Goal: Task Accomplishment & Management: Manage account settings

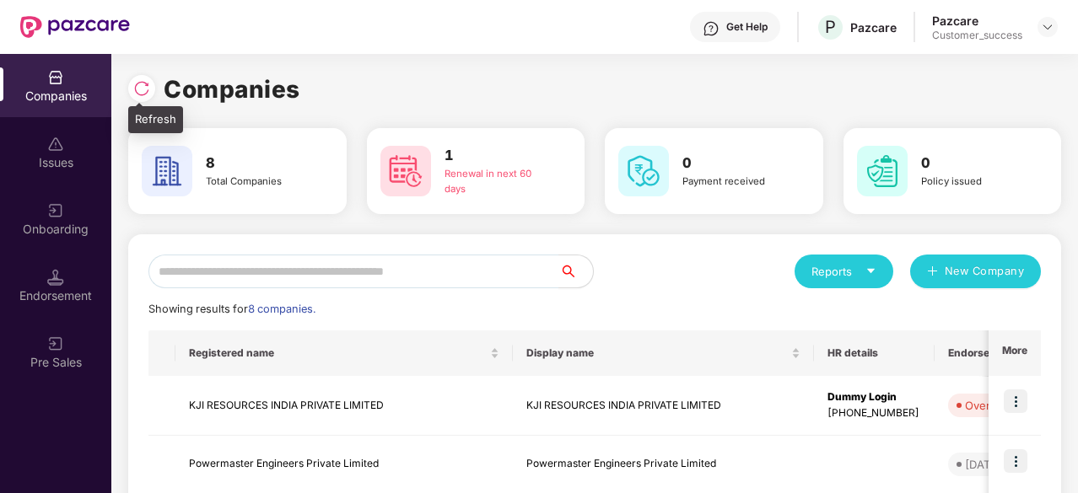
click at [145, 89] on img at bounding box center [141, 88] width 17 height 17
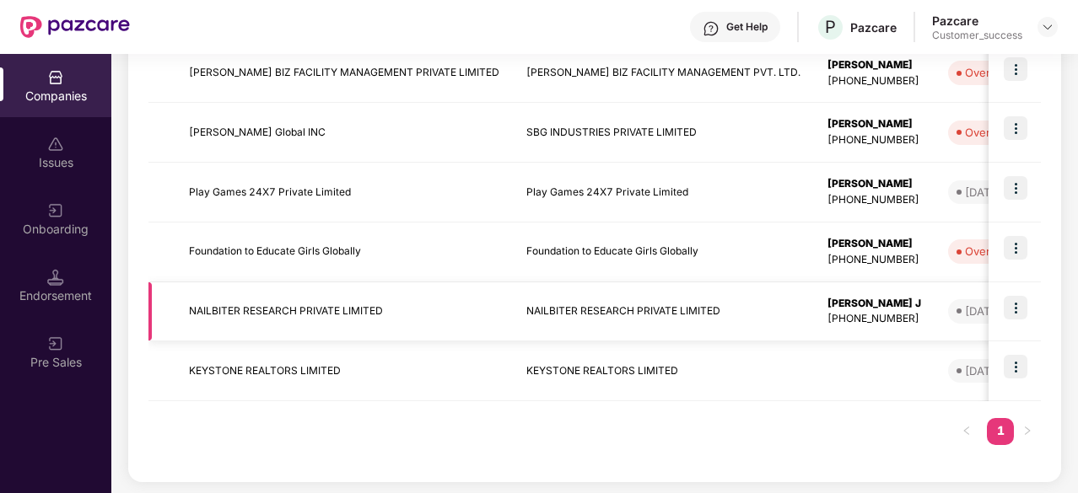
click at [295, 315] on td "NAILBITER RESEARCH PRIVATE LIMITED" at bounding box center [343, 312] width 337 height 60
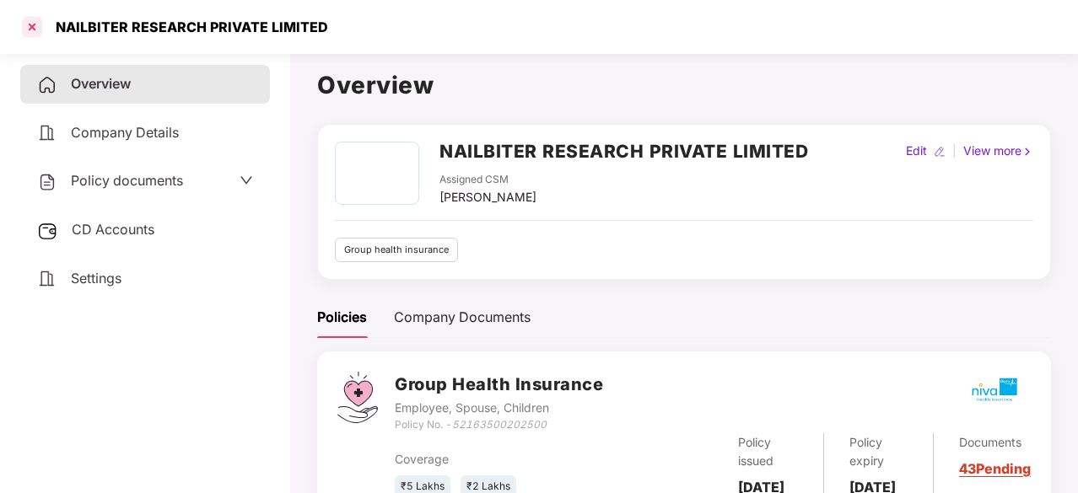
click at [37, 30] on div at bounding box center [32, 26] width 27 height 27
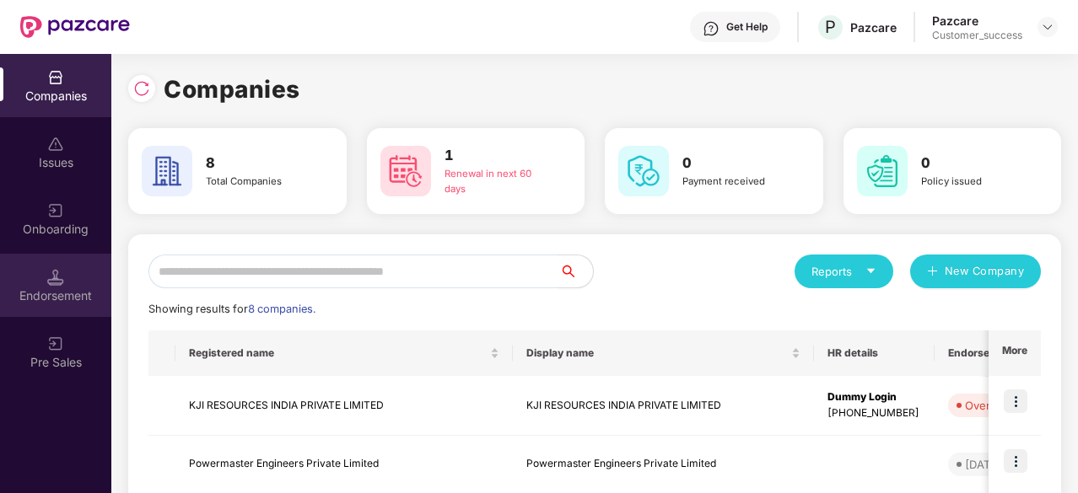
click at [30, 291] on div "Endorsement" at bounding box center [55, 296] width 111 height 17
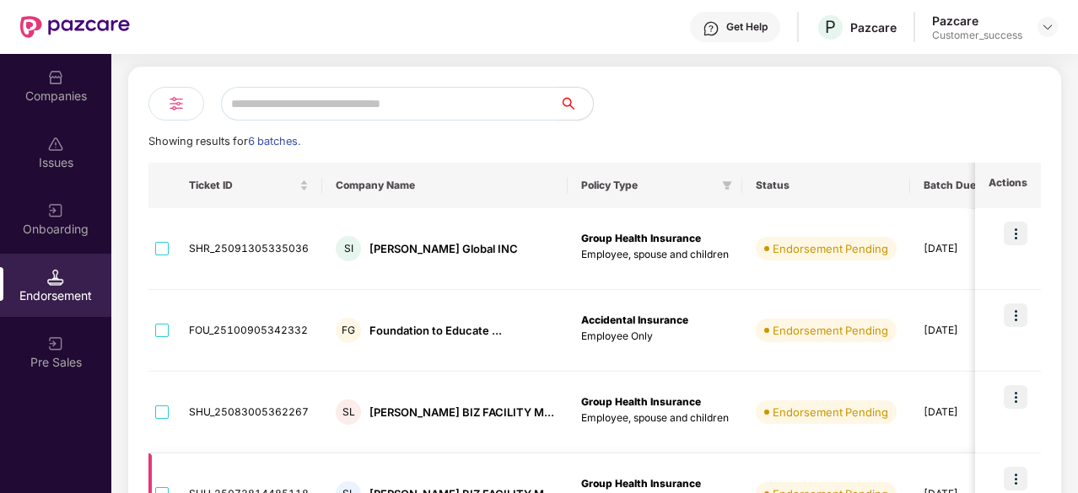
scroll to position [110, 0]
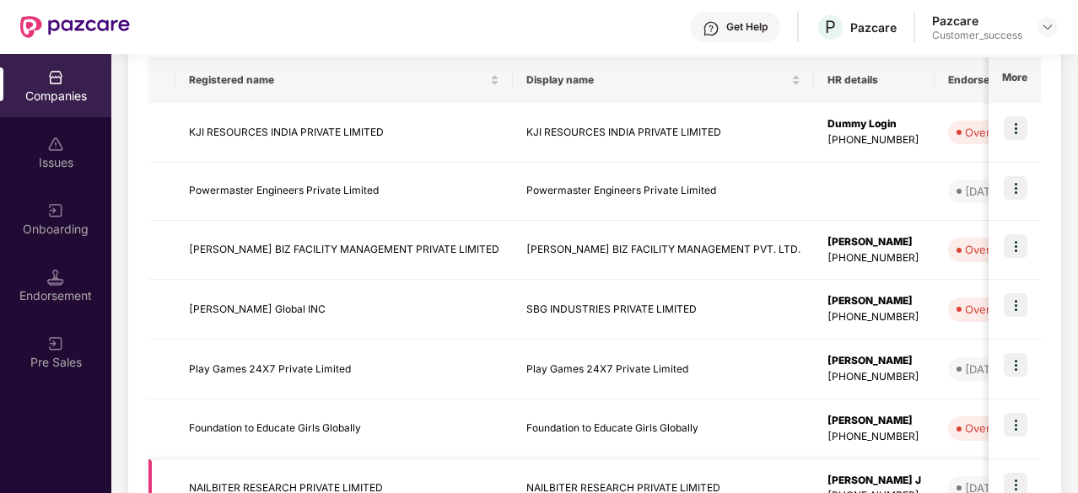
scroll to position [450, 0]
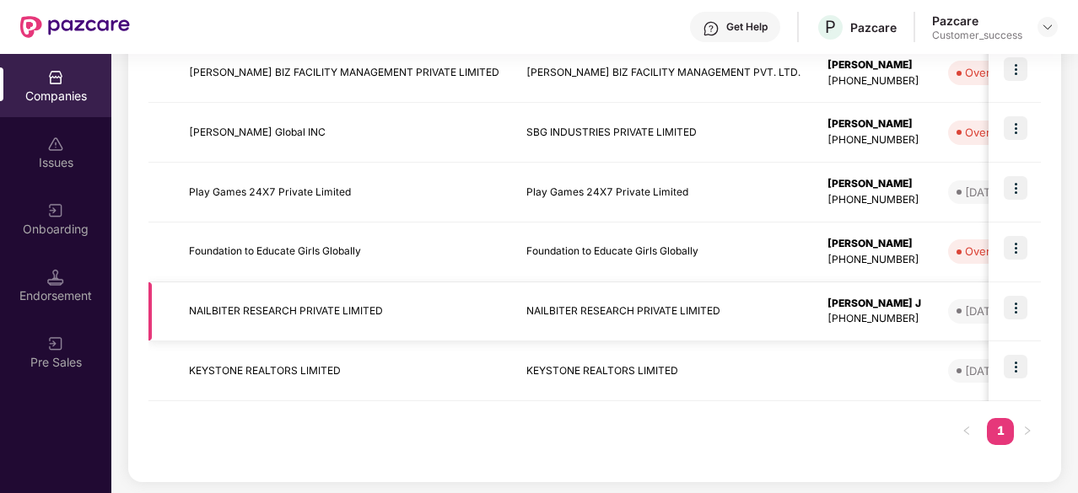
click at [1019, 308] on img at bounding box center [1015, 308] width 24 height 24
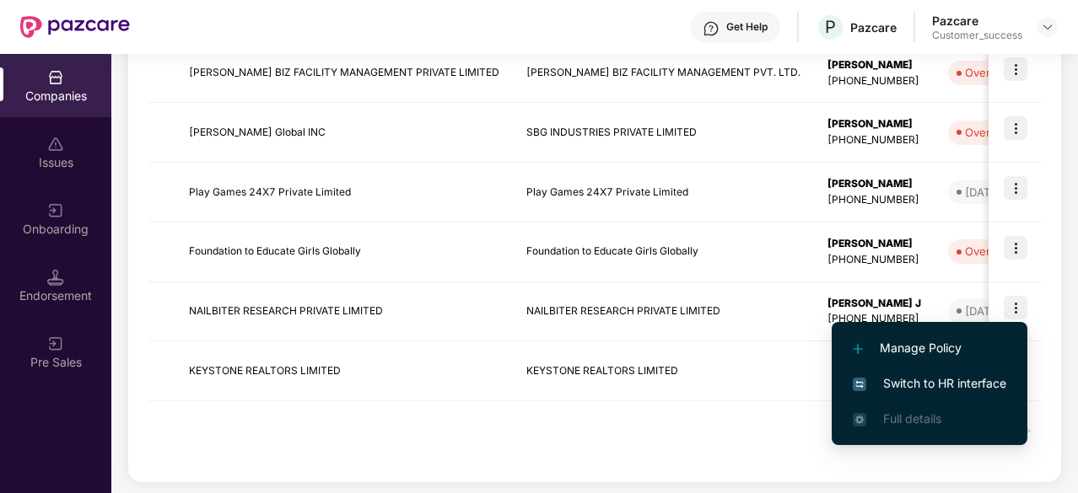
click at [919, 375] on span "Switch to HR interface" at bounding box center [928, 383] width 153 height 19
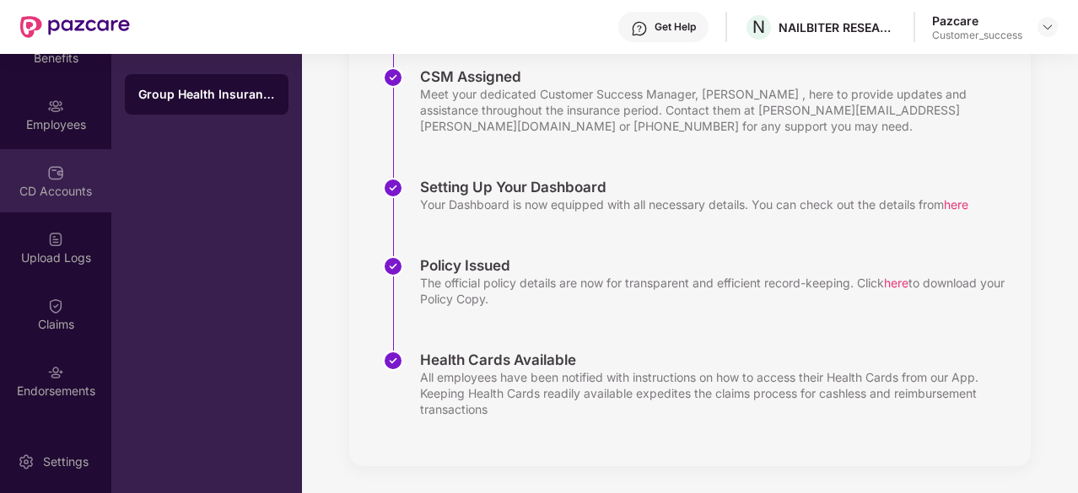
scroll to position [223, 0]
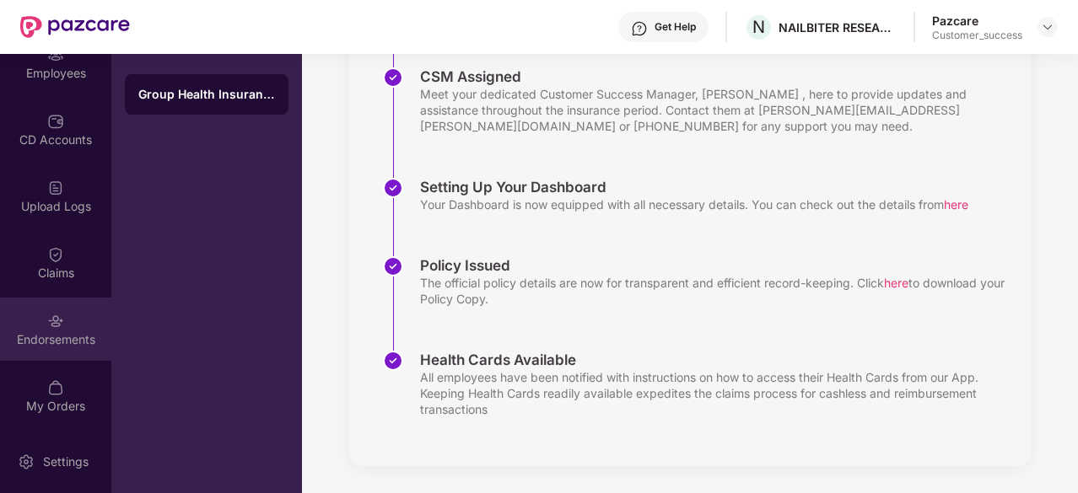
click at [66, 331] on div "Endorsements" at bounding box center [55, 339] width 111 height 17
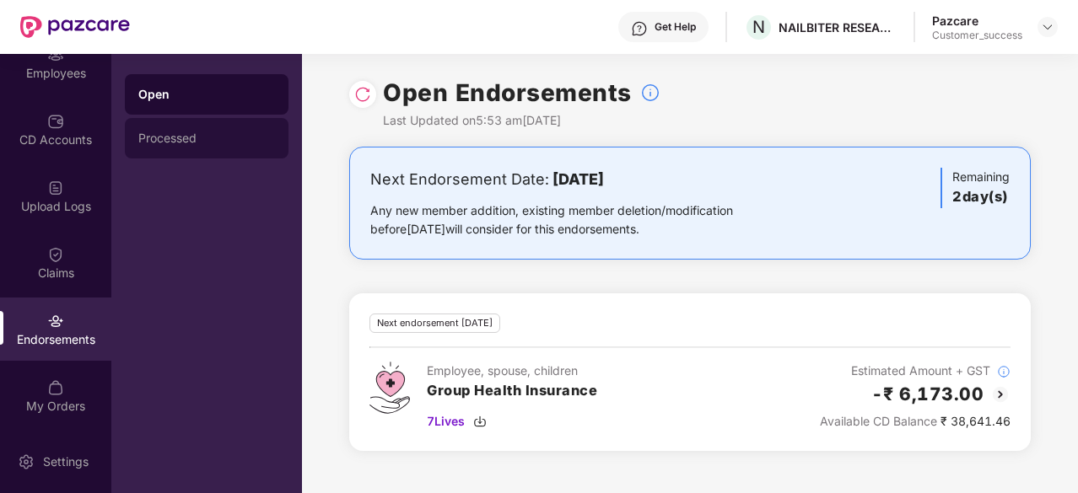
click at [207, 134] on div "Processed" at bounding box center [206, 138] width 137 height 13
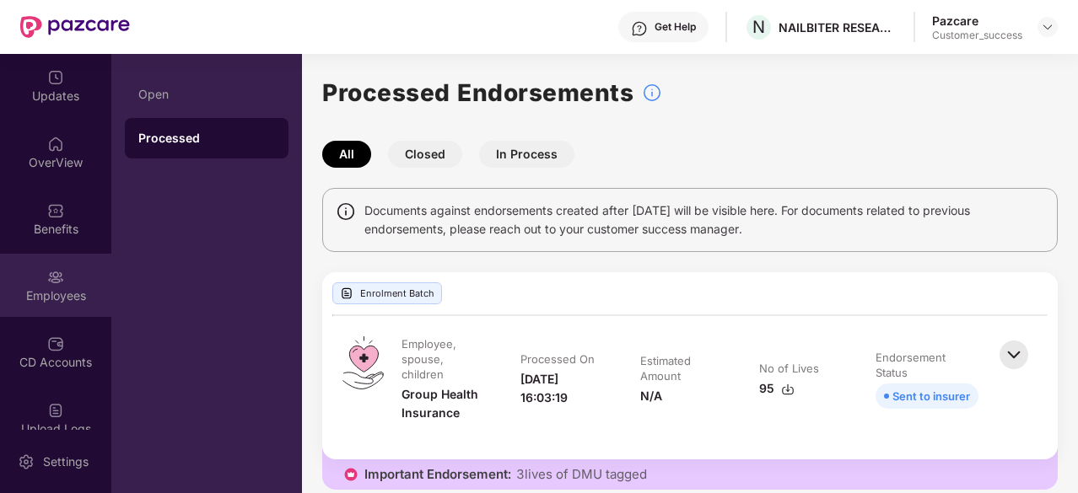
click at [64, 297] on div "Employees" at bounding box center [55, 296] width 111 height 17
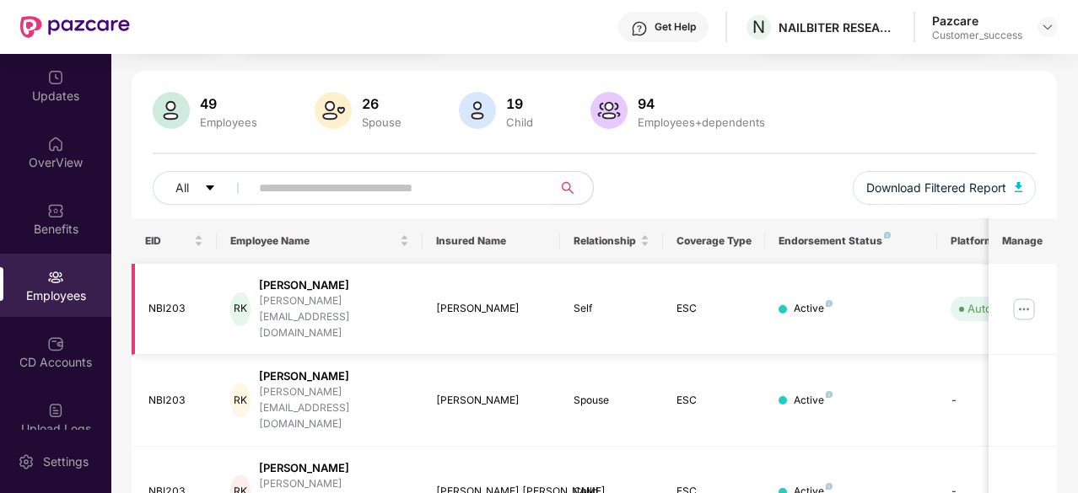
scroll to position [0, 169]
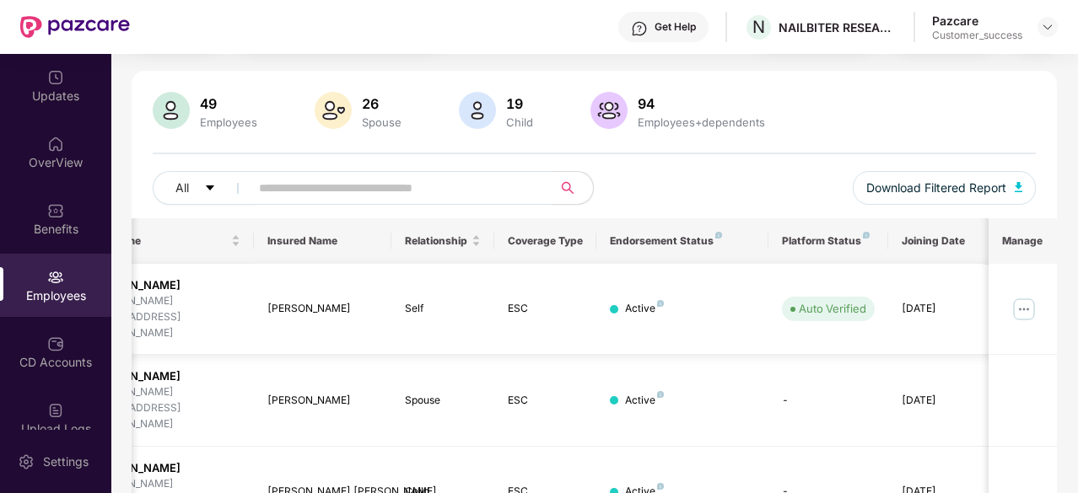
click at [1022, 296] on img at bounding box center [1023, 309] width 27 height 27
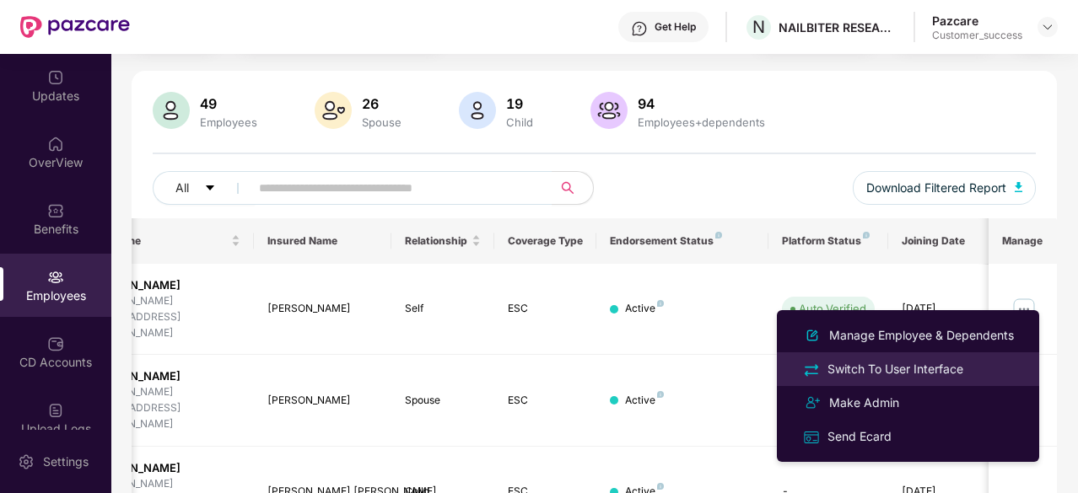
click at [902, 372] on div "Switch To User Interface" at bounding box center [895, 369] width 143 height 19
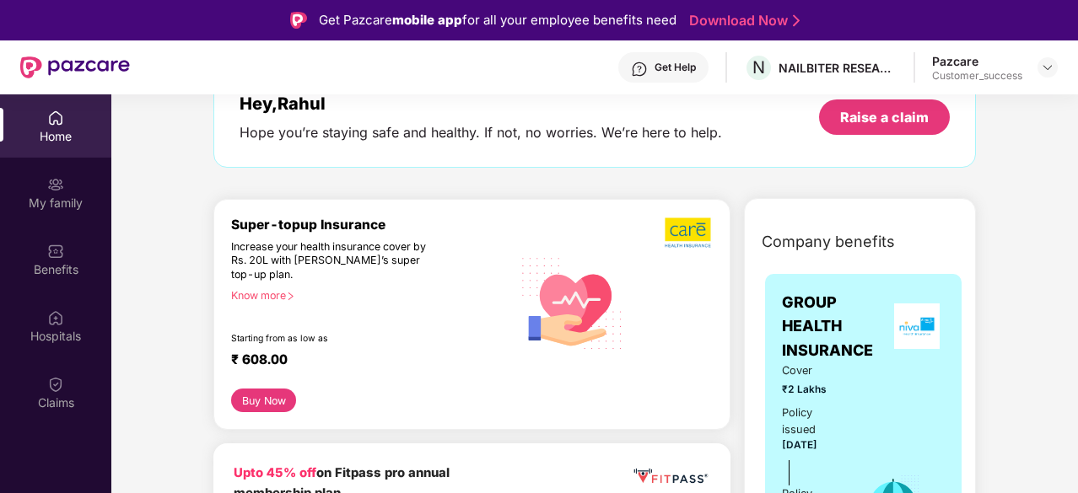
scroll to position [18, 0]
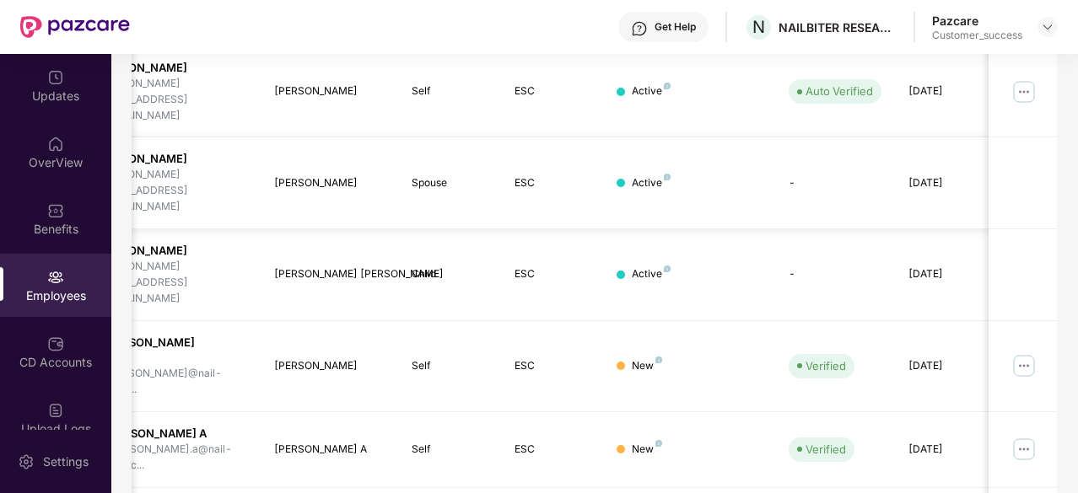
scroll to position [0, 169]
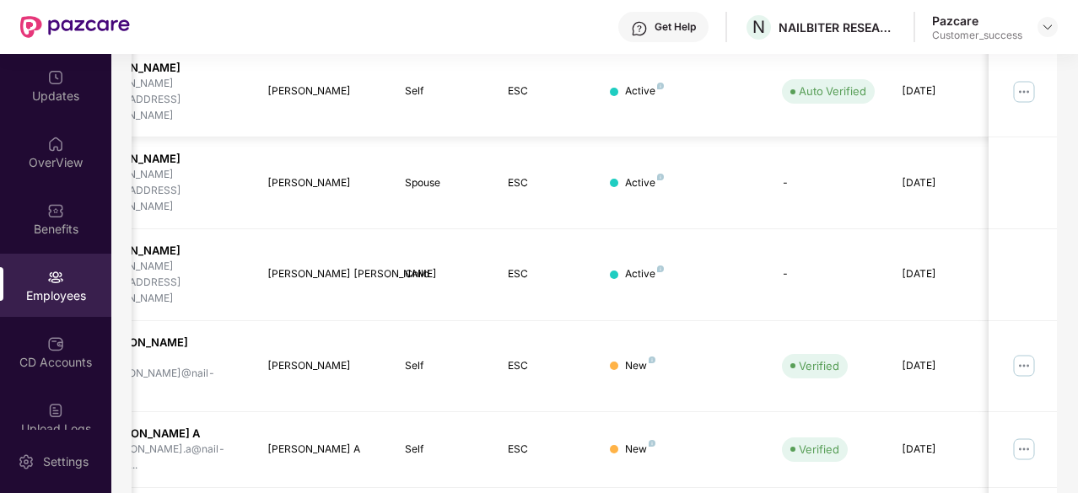
click at [1019, 80] on img at bounding box center [1023, 91] width 27 height 27
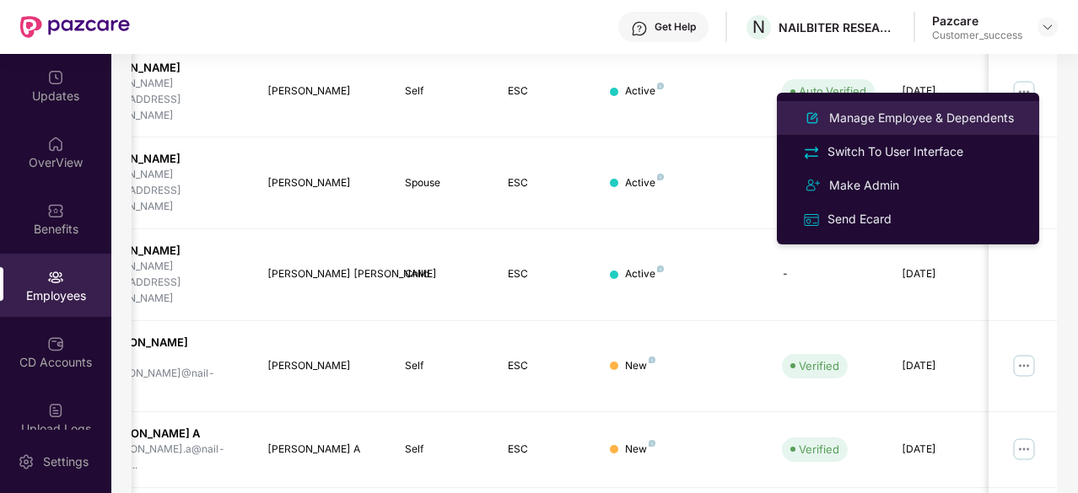
click at [975, 112] on div "Manage Employee & Dependents" at bounding box center [920, 118] width 191 height 19
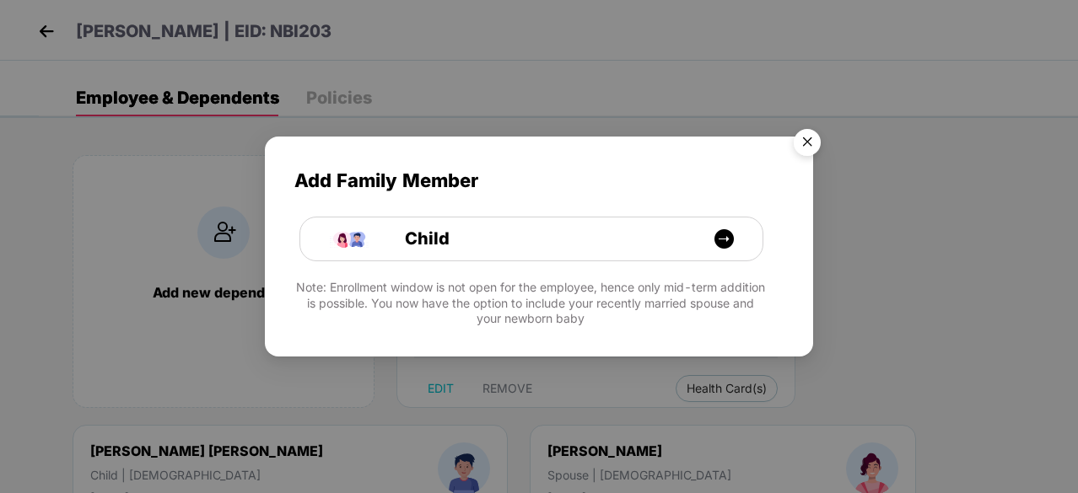
click at [801, 146] on img "Close" at bounding box center [806, 144] width 47 height 47
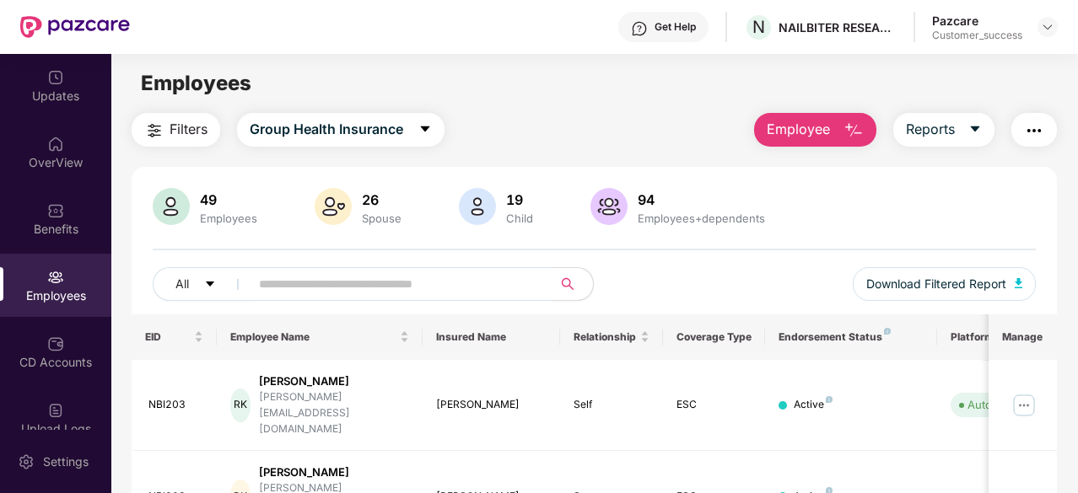
click at [1041, 121] on img "button" at bounding box center [1034, 131] width 20 height 20
click at [573, 144] on div "Filters Group Health Insurance Employee Reports" at bounding box center [594, 130] width 925 height 34
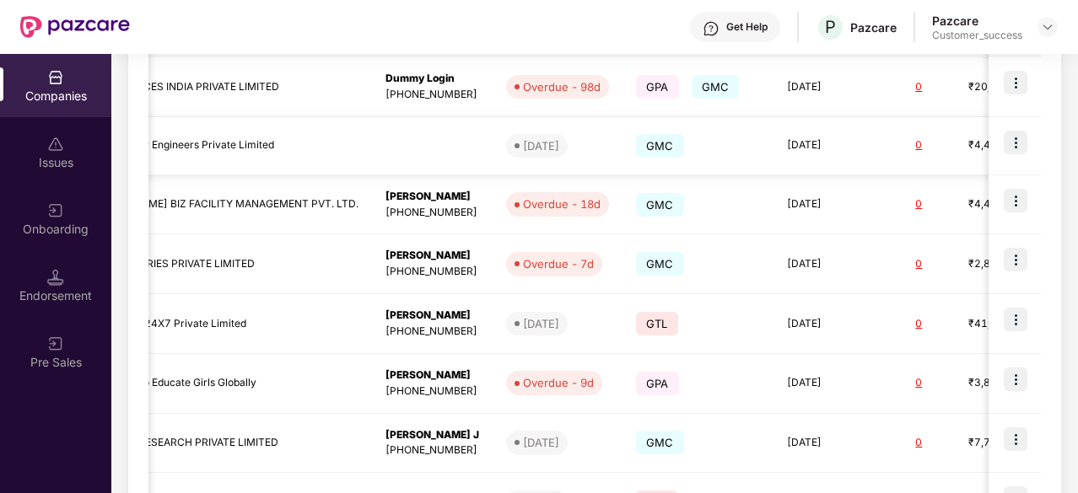
scroll to position [0, 614]
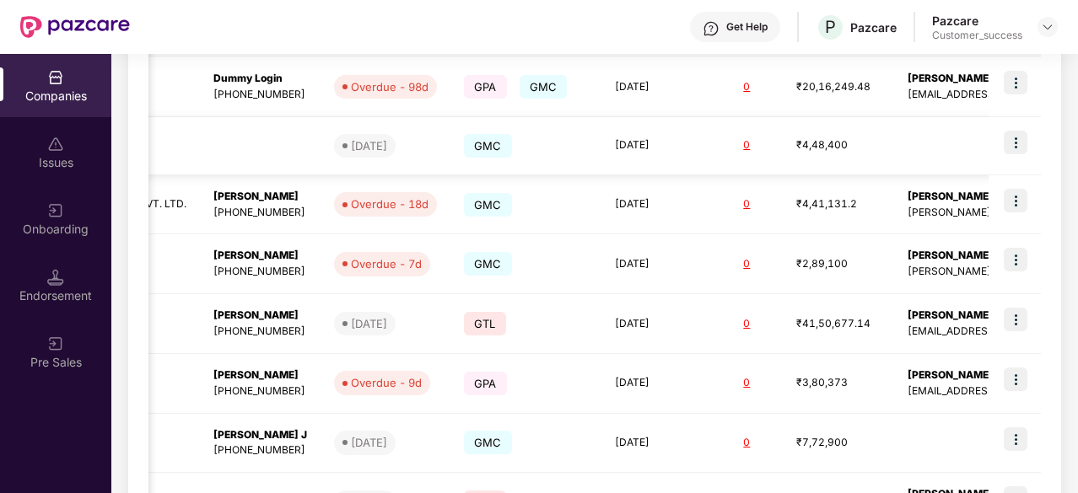
click at [1017, 144] on img at bounding box center [1015, 143] width 24 height 24
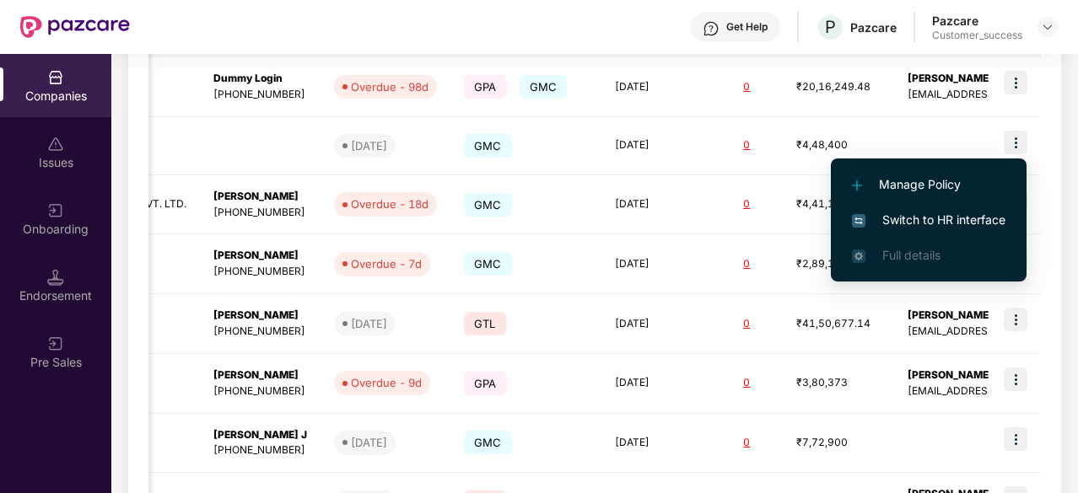
click at [944, 216] on span "Switch to HR interface" at bounding box center [928, 220] width 153 height 19
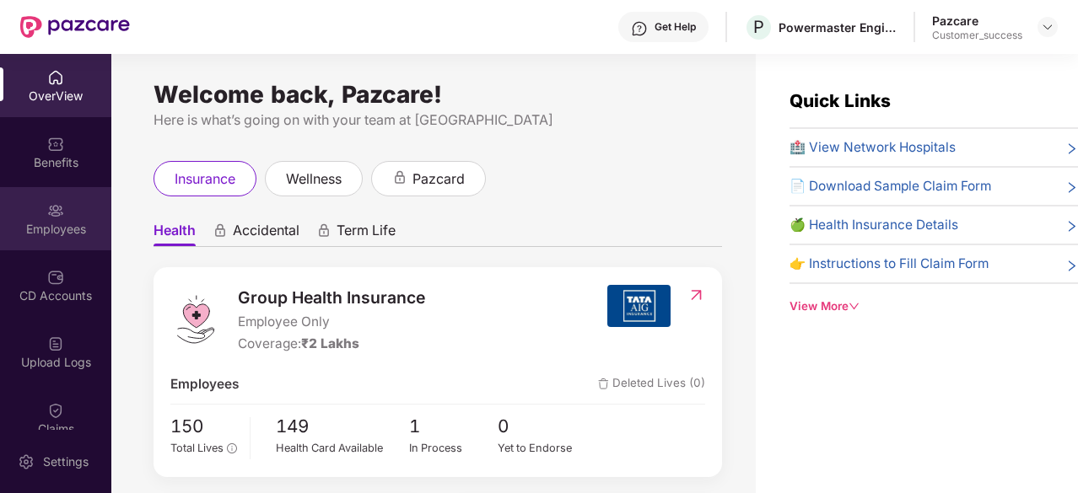
click at [56, 207] on img at bounding box center [55, 210] width 17 height 17
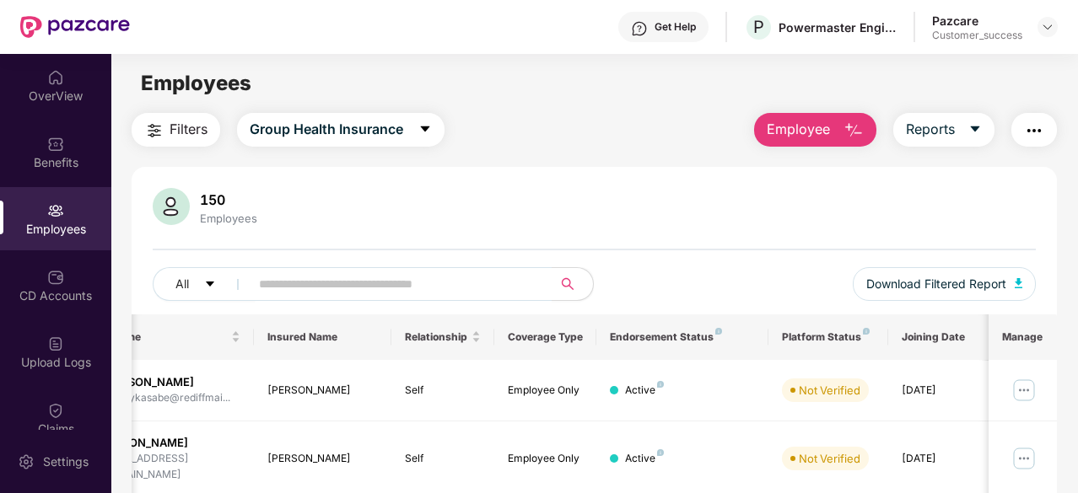
scroll to position [52, 0]
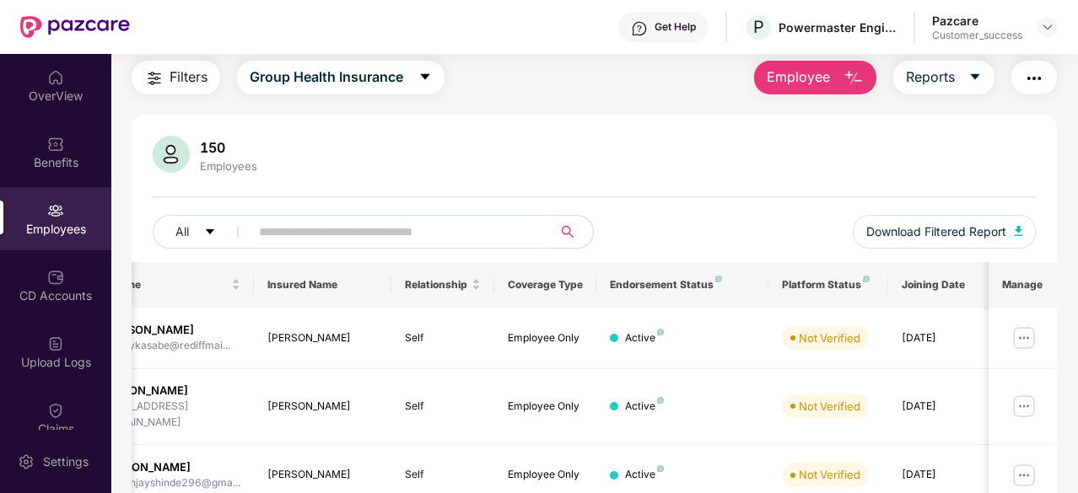
click at [836, 74] on button "Employee" at bounding box center [815, 78] width 122 height 34
click at [63, 80] on div "OverView" at bounding box center [55, 85] width 111 height 63
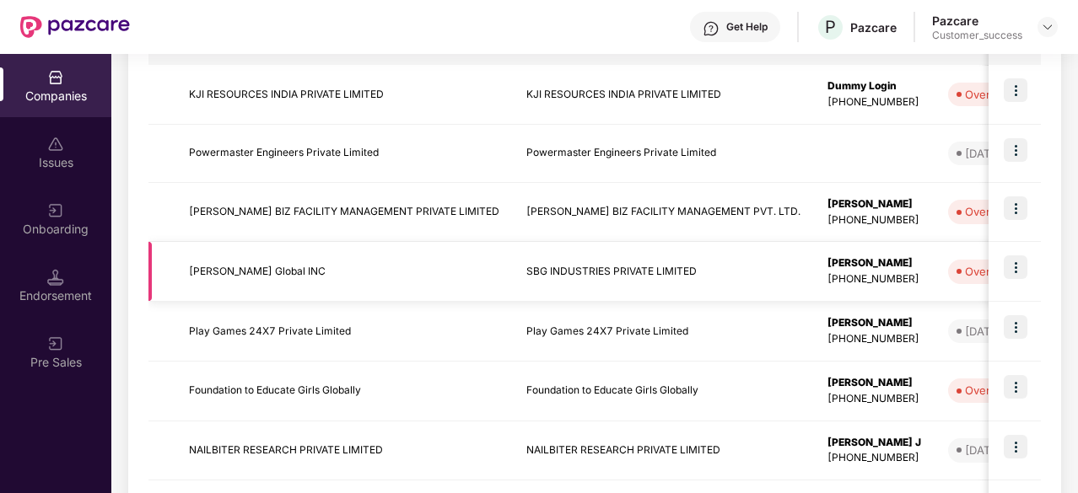
scroll to position [450, 0]
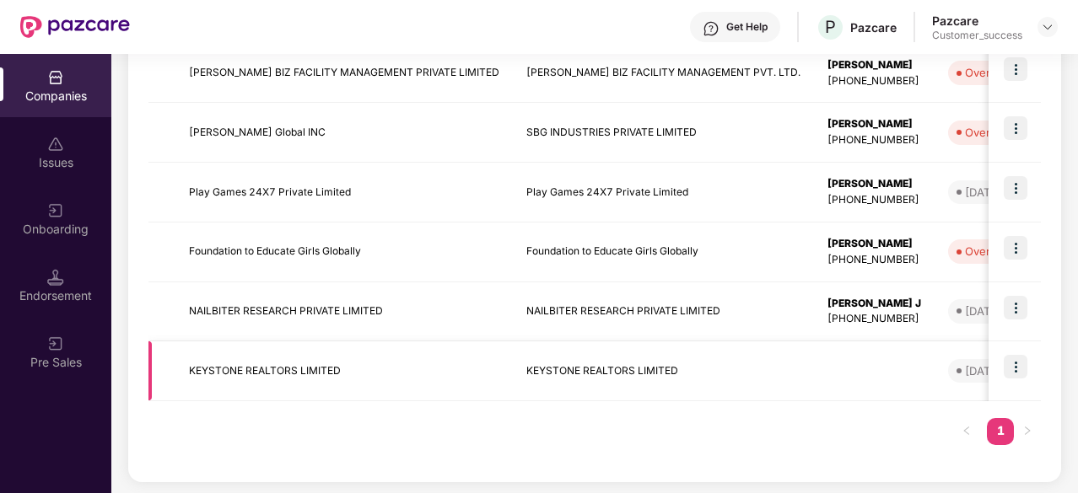
click at [385, 372] on td "KEYSTONE REALTORS LIMITED" at bounding box center [343, 371] width 337 height 60
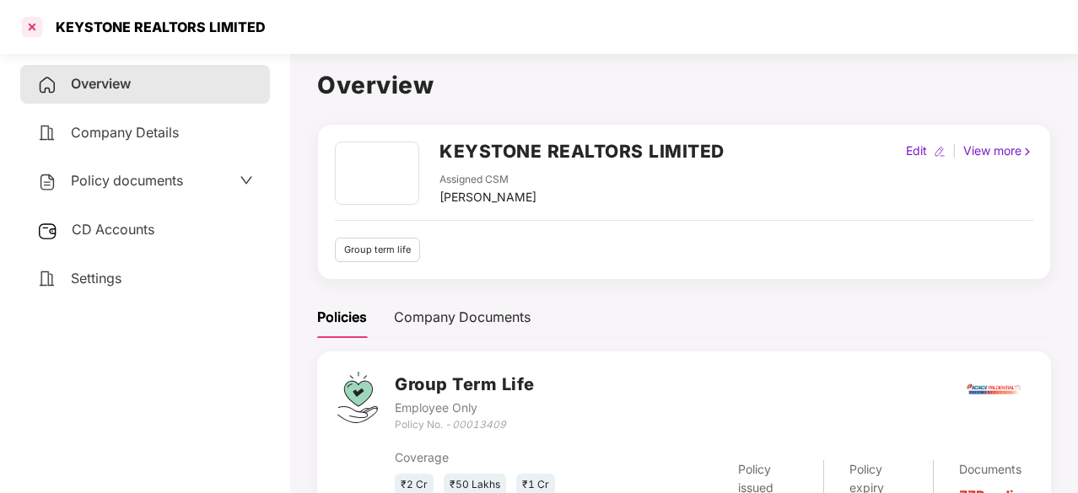
click at [35, 28] on div at bounding box center [32, 26] width 27 height 27
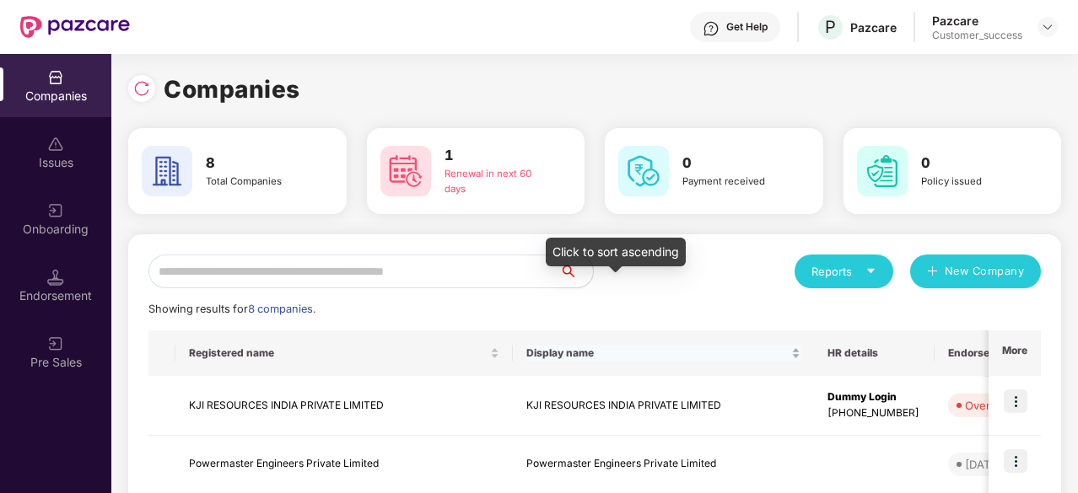
scroll to position [450, 0]
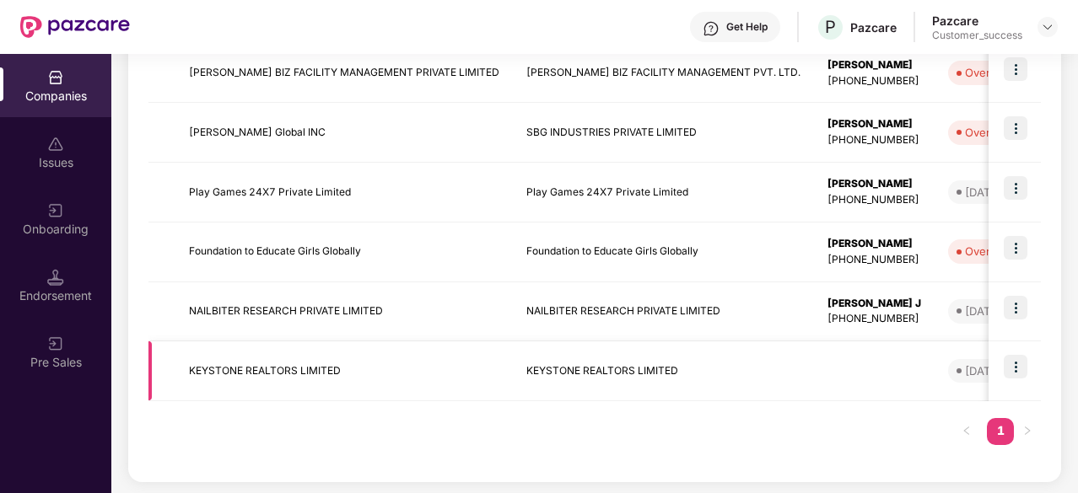
click at [1014, 370] on img at bounding box center [1015, 367] width 24 height 24
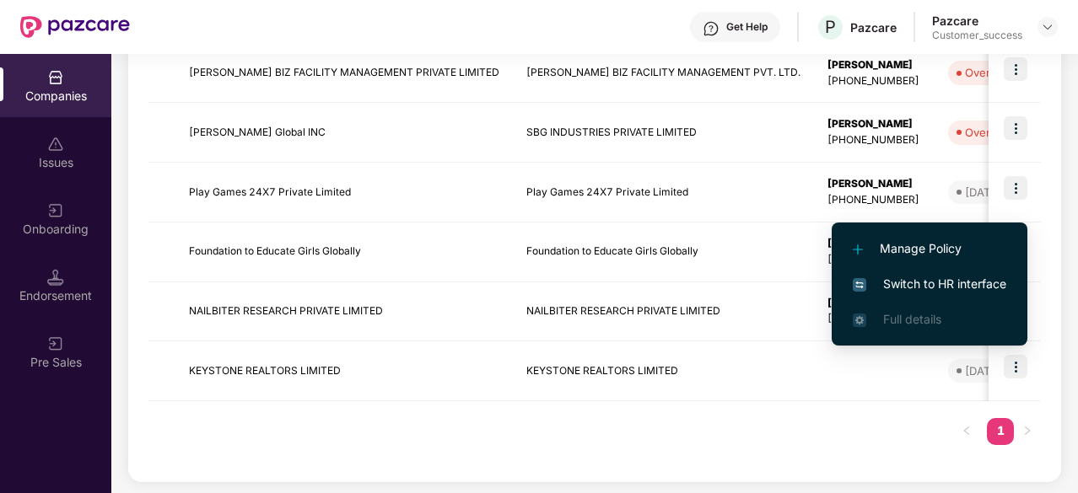
click at [981, 288] on span "Switch to HR interface" at bounding box center [928, 284] width 153 height 19
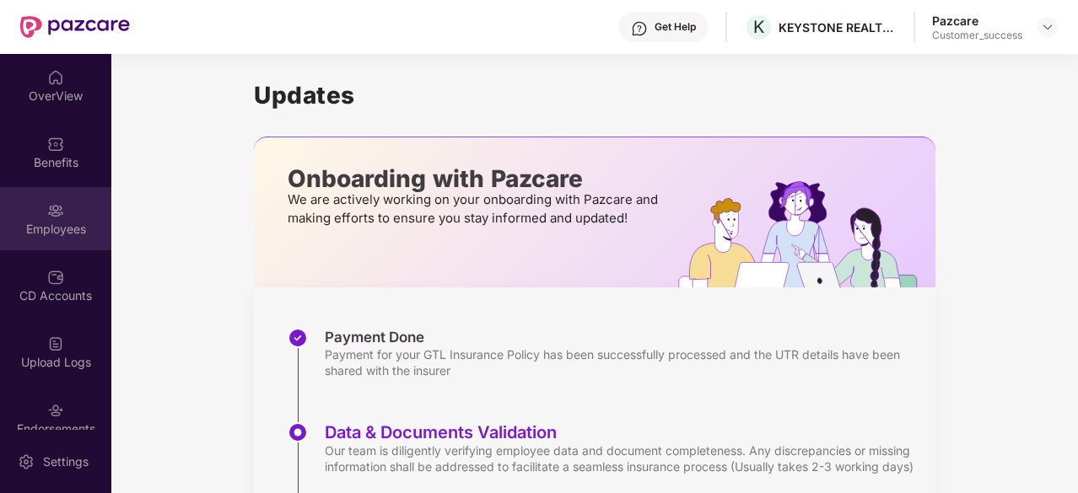
click at [39, 245] on div "Employees" at bounding box center [55, 218] width 111 height 63
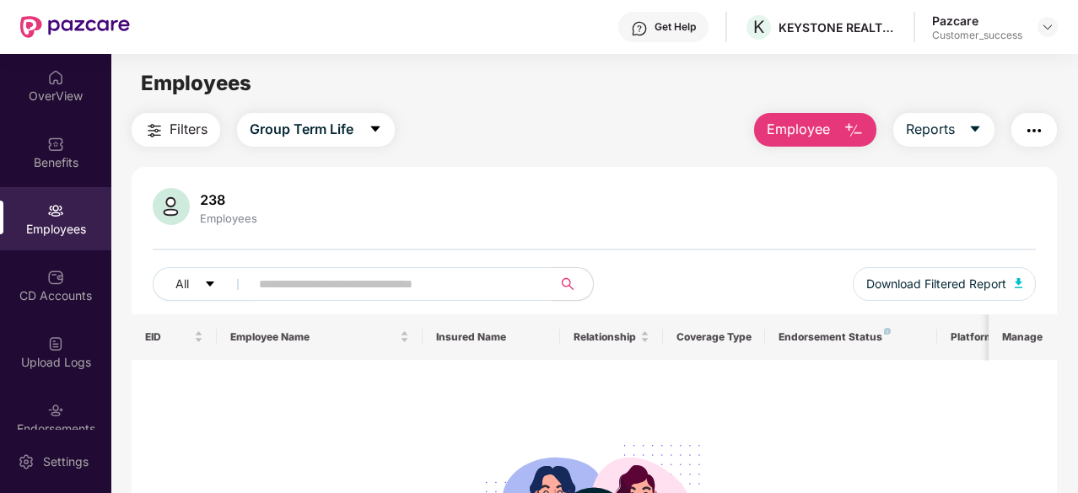
click at [218, 212] on div "Employees" at bounding box center [228, 218] width 64 height 13
click at [66, 165] on div "Benefits" at bounding box center [55, 162] width 111 height 17
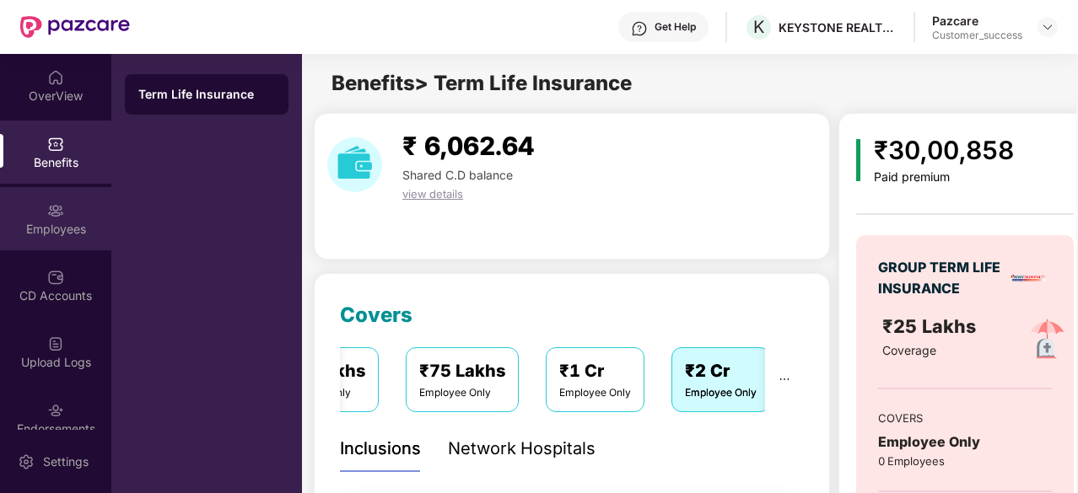
click at [63, 206] on div "Employees" at bounding box center [55, 218] width 111 height 63
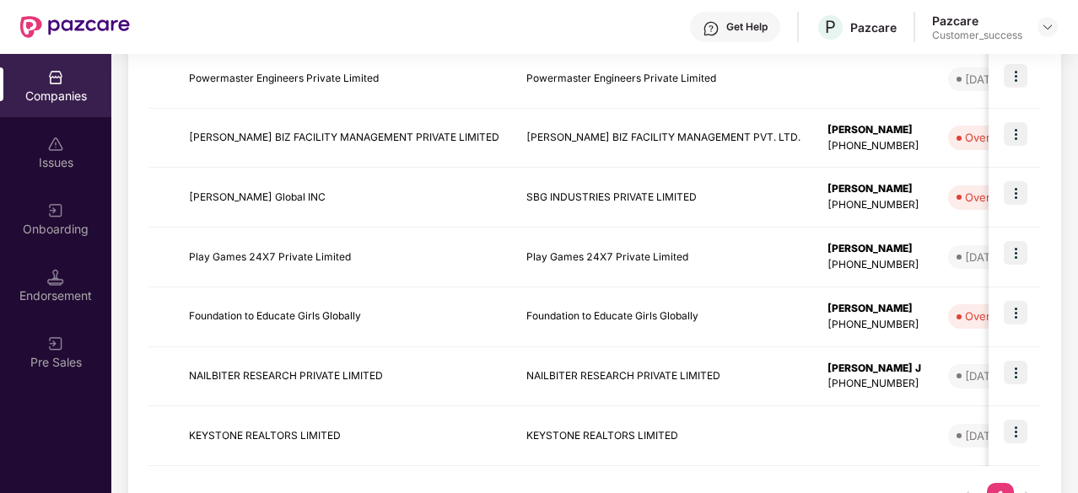
scroll to position [386, 0]
click at [317, 314] on td "Foundation to Educate Girls Globally" at bounding box center [343, 317] width 337 height 60
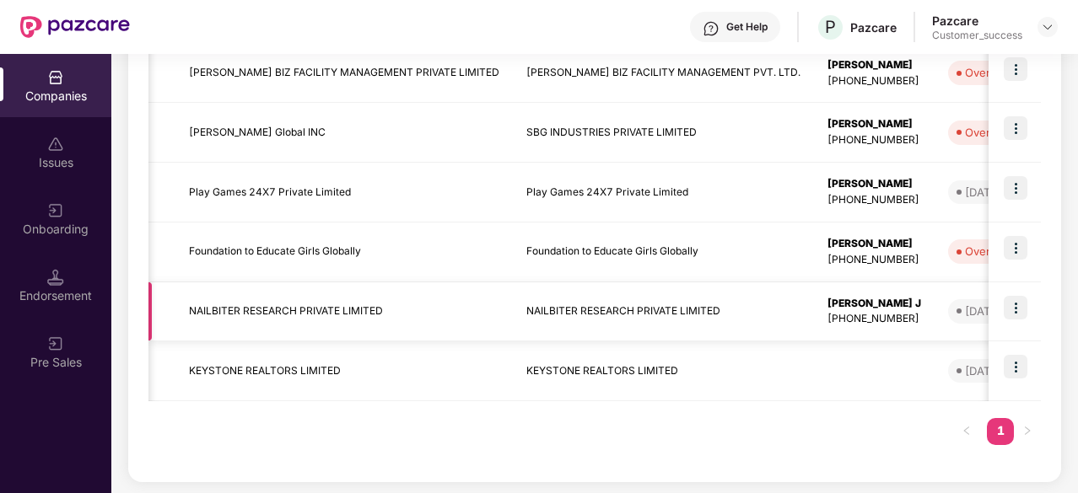
scroll to position [0, 614]
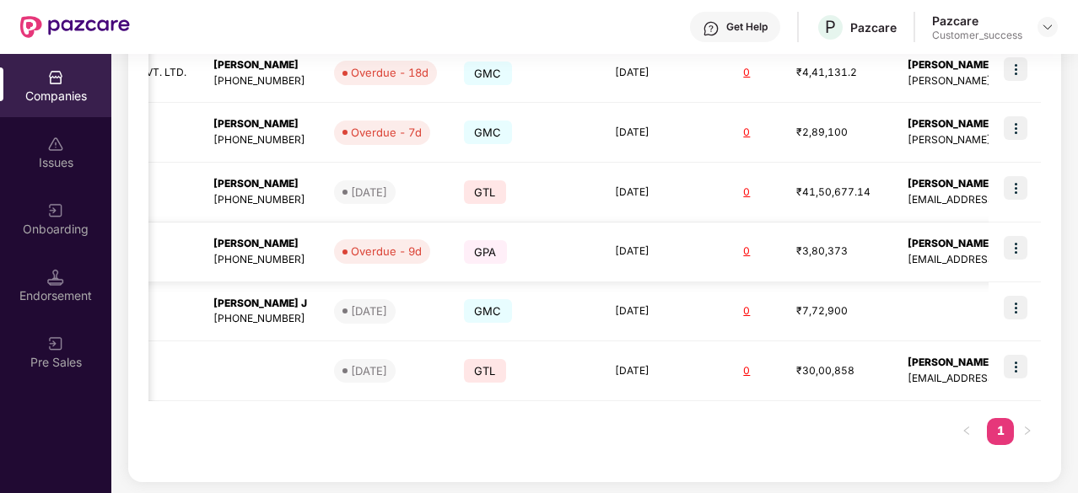
click at [1024, 245] on img at bounding box center [1015, 248] width 24 height 24
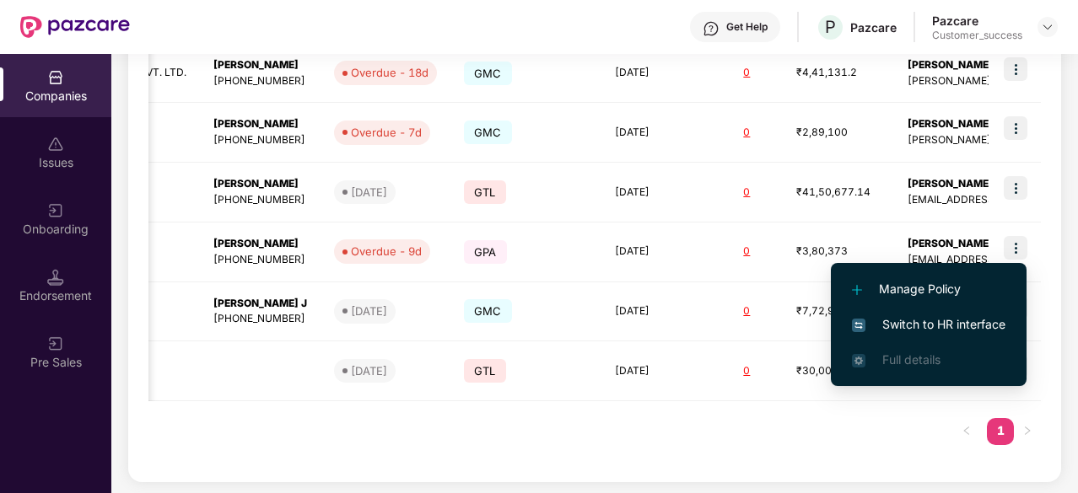
click at [953, 319] on span "Switch to HR interface" at bounding box center [928, 324] width 153 height 19
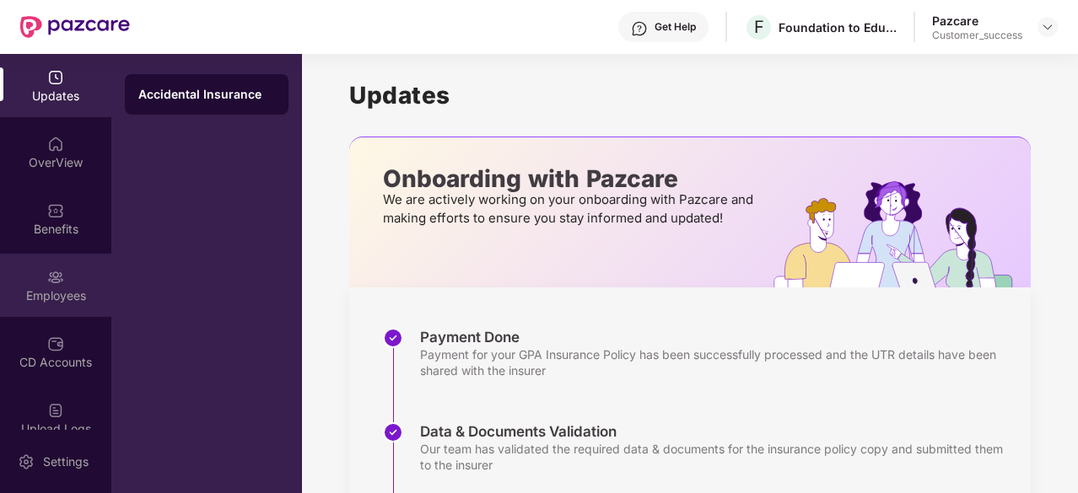
click at [47, 277] on img at bounding box center [55, 277] width 17 height 17
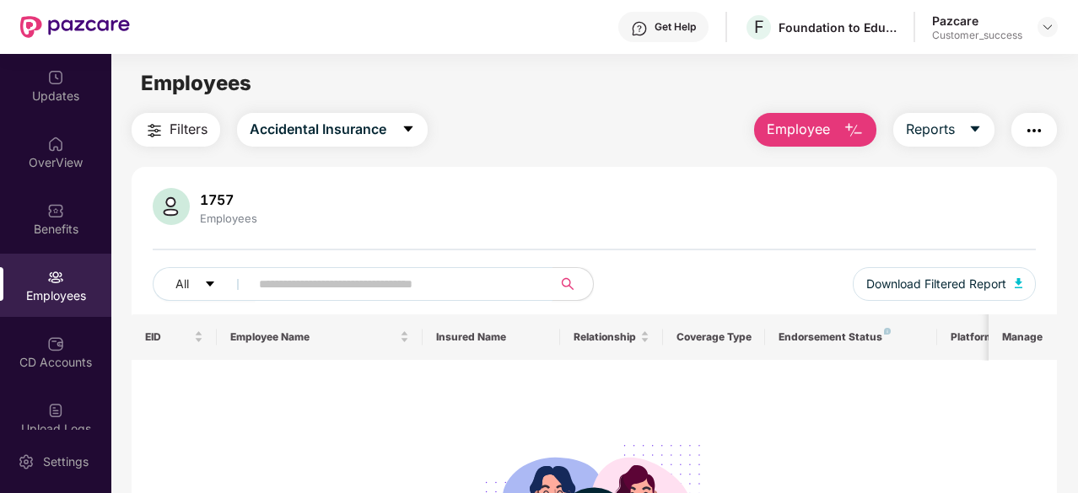
scroll to position [207, 0]
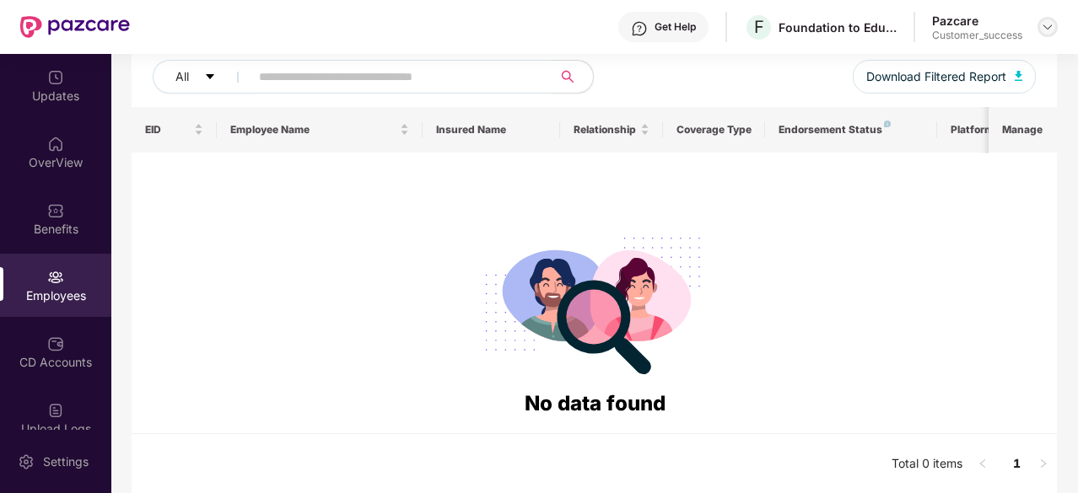
click at [1046, 35] on div at bounding box center [1047, 27] width 20 height 20
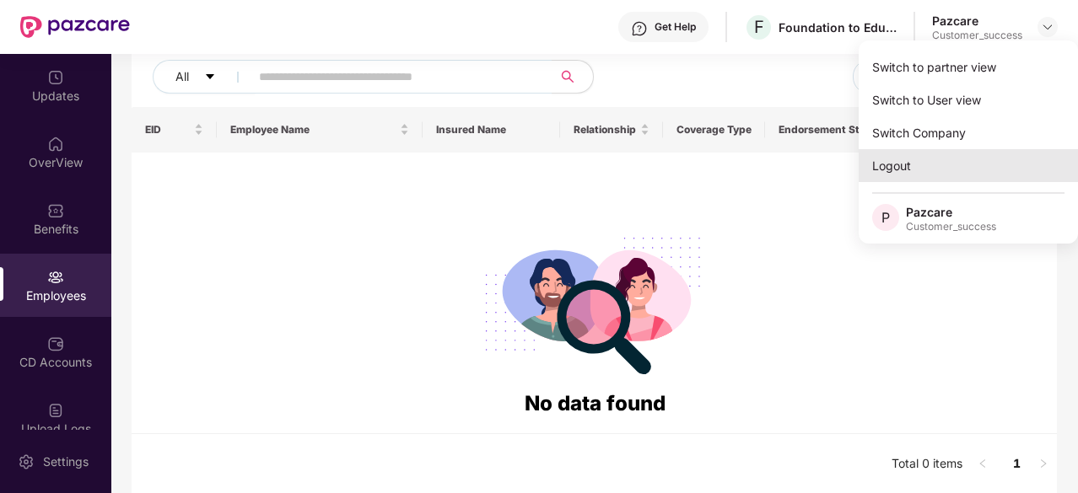
click at [928, 173] on div "Logout" at bounding box center [967, 165] width 219 height 33
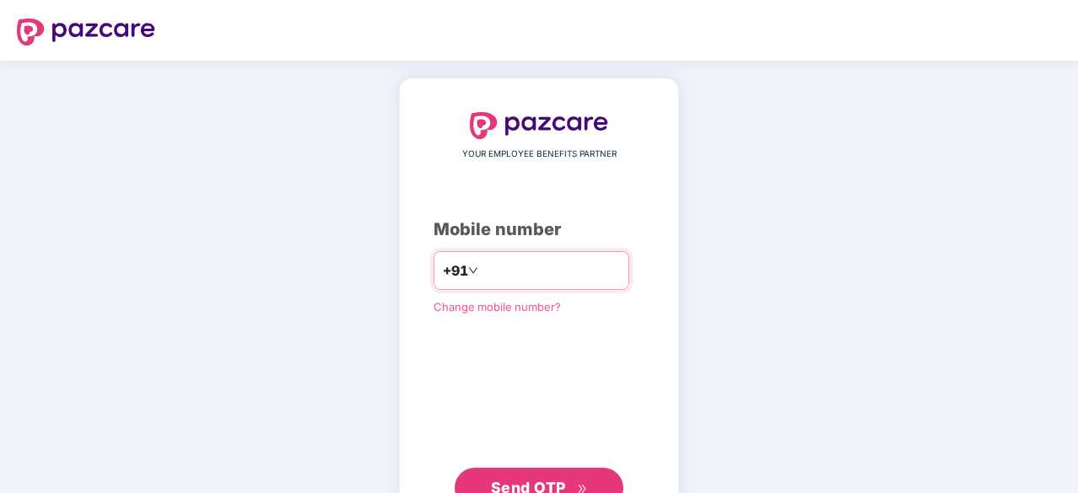
click at [567, 269] on input "number" at bounding box center [550, 270] width 138 height 27
type input "**********"
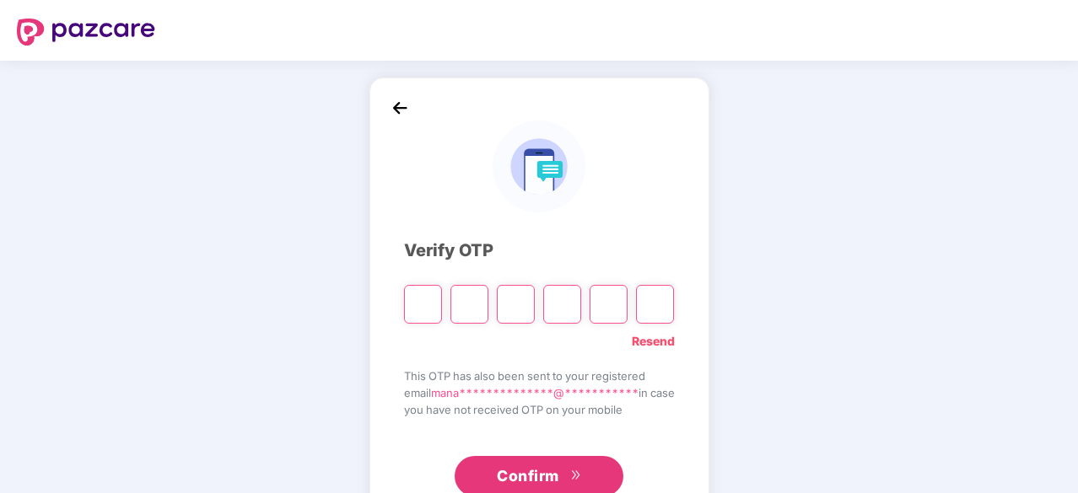
type input "*"
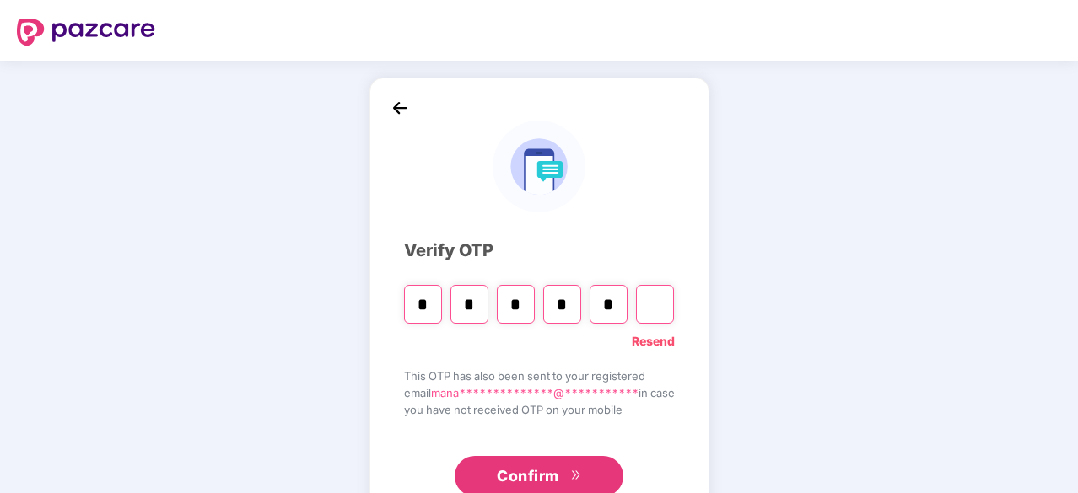
type input "*"
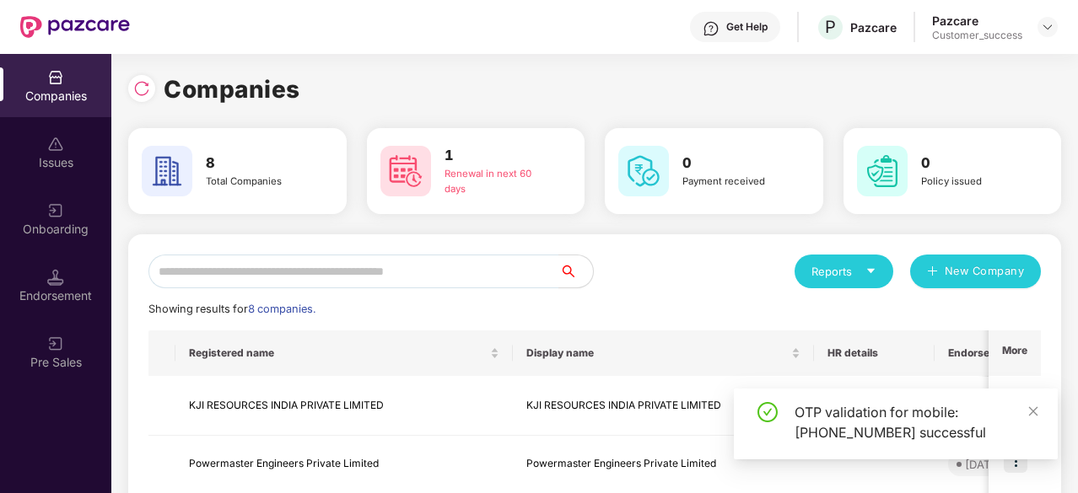
scroll to position [450, 0]
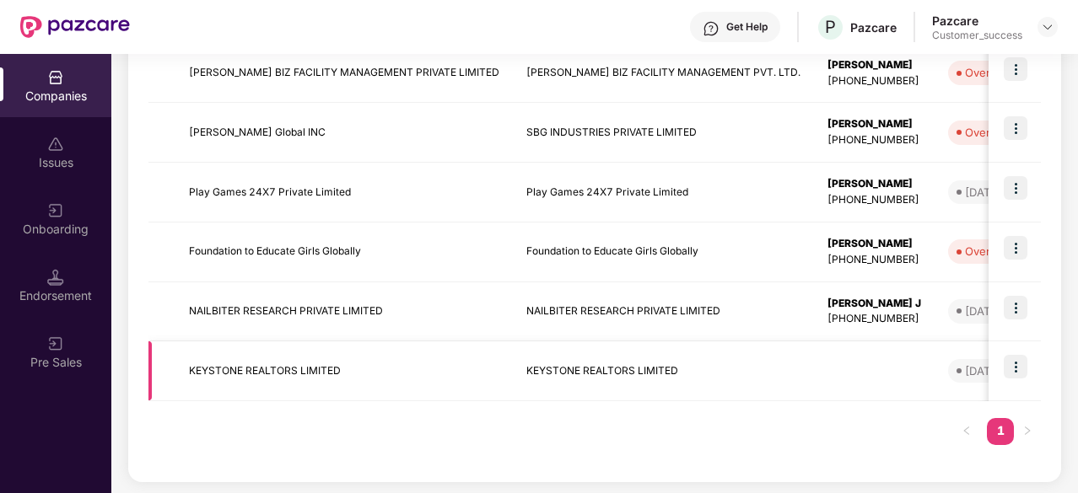
click at [1022, 367] on img at bounding box center [1015, 367] width 24 height 24
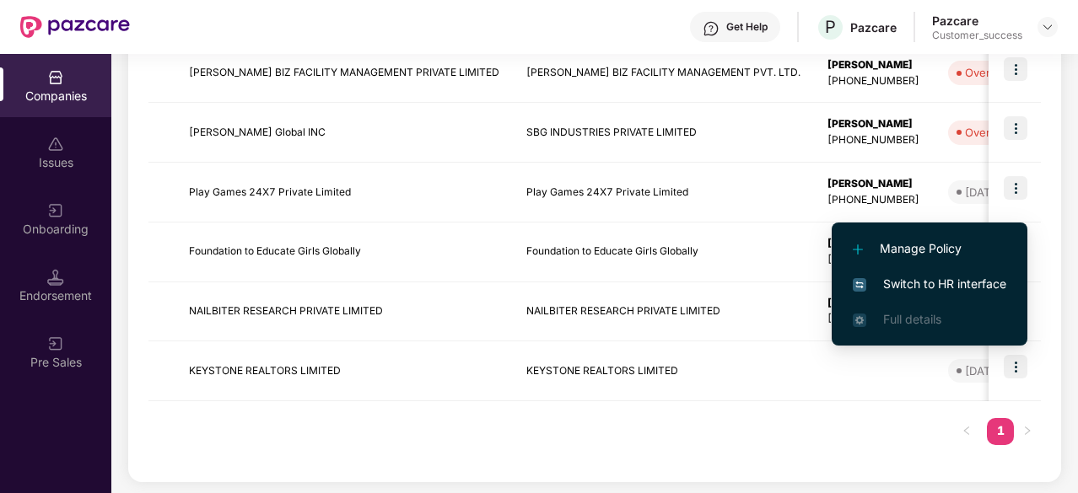
click at [976, 274] on li "Switch to HR interface" at bounding box center [929, 283] width 196 height 35
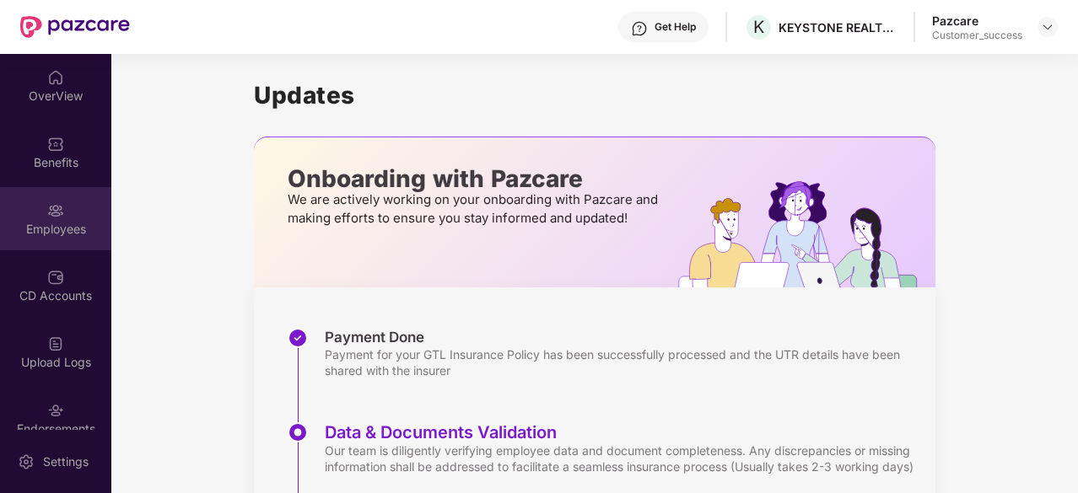
click at [47, 212] on img at bounding box center [55, 210] width 17 height 17
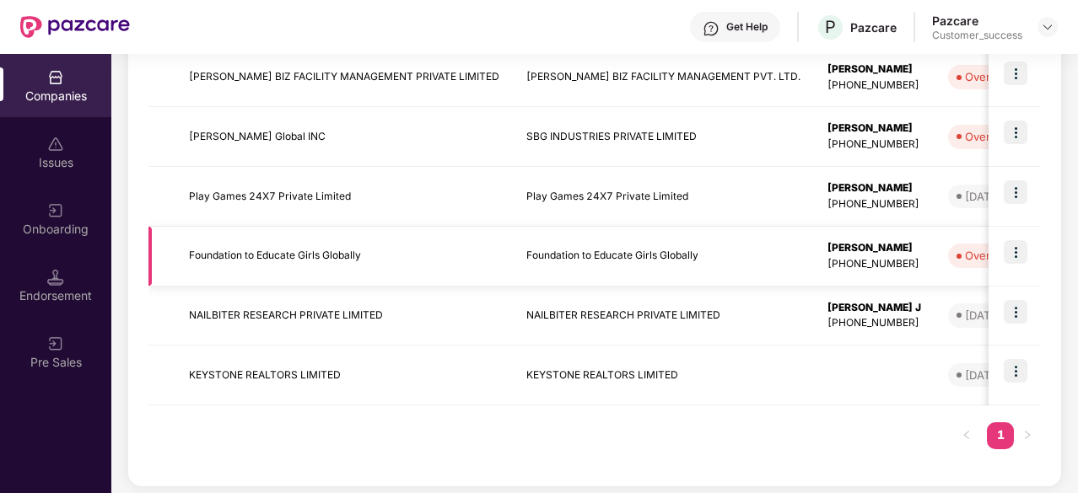
scroll to position [447, 0]
click at [449, 262] on td "Foundation to Educate Girls Globally" at bounding box center [343, 256] width 337 height 60
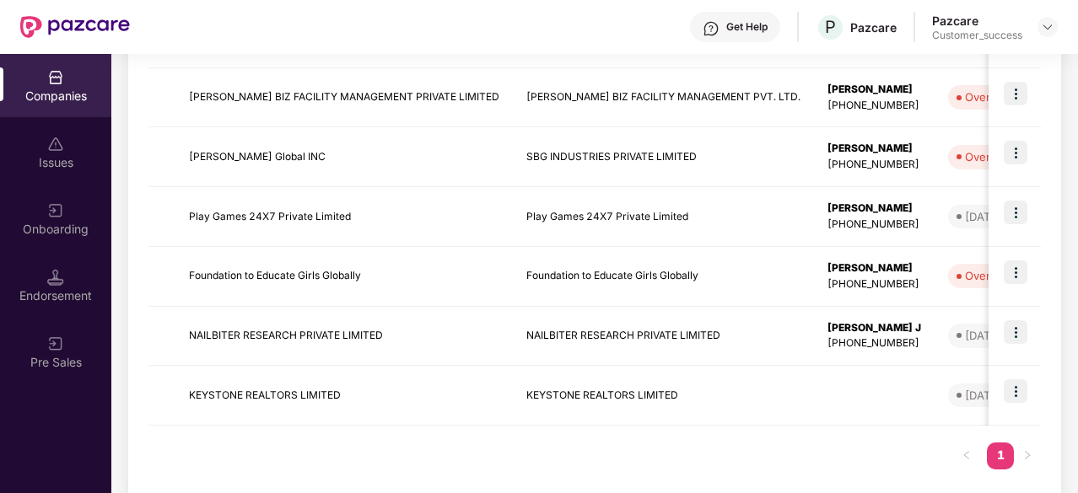
scroll to position [450, 0]
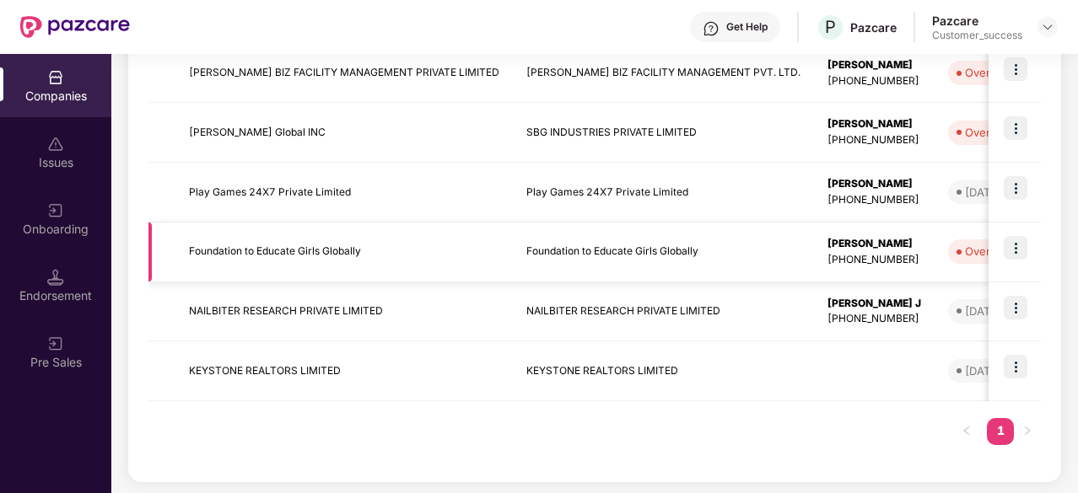
click at [1014, 257] on img at bounding box center [1015, 248] width 24 height 24
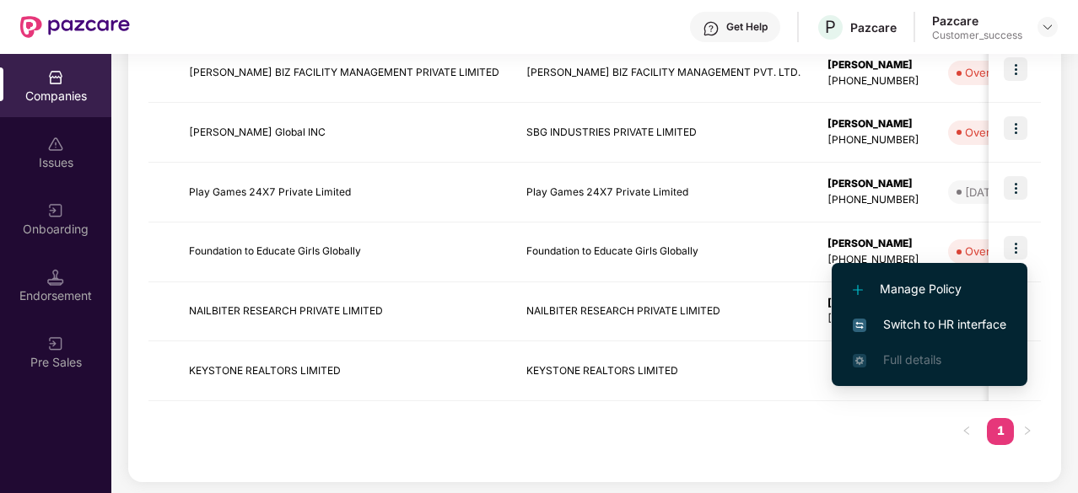
click at [924, 320] on span "Switch to HR interface" at bounding box center [928, 324] width 153 height 19
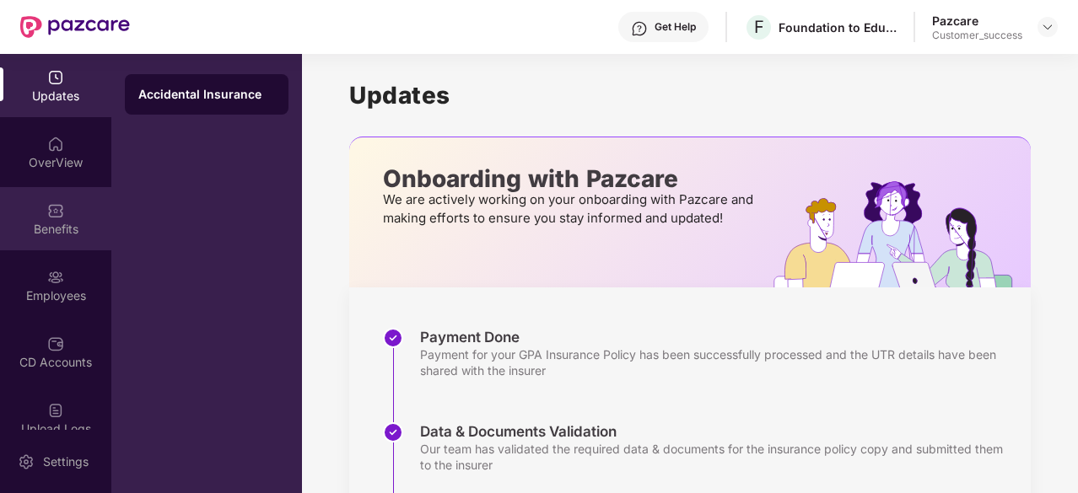
click at [78, 238] on div "Benefits" at bounding box center [55, 218] width 111 height 63
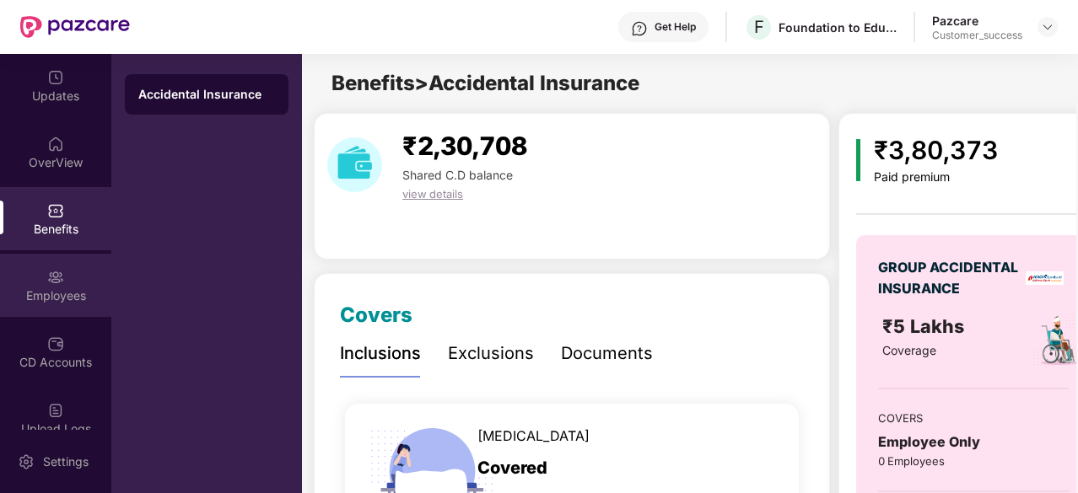
click at [67, 281] on div "Employees" at bounding box center [55, 285] width 111 height 63
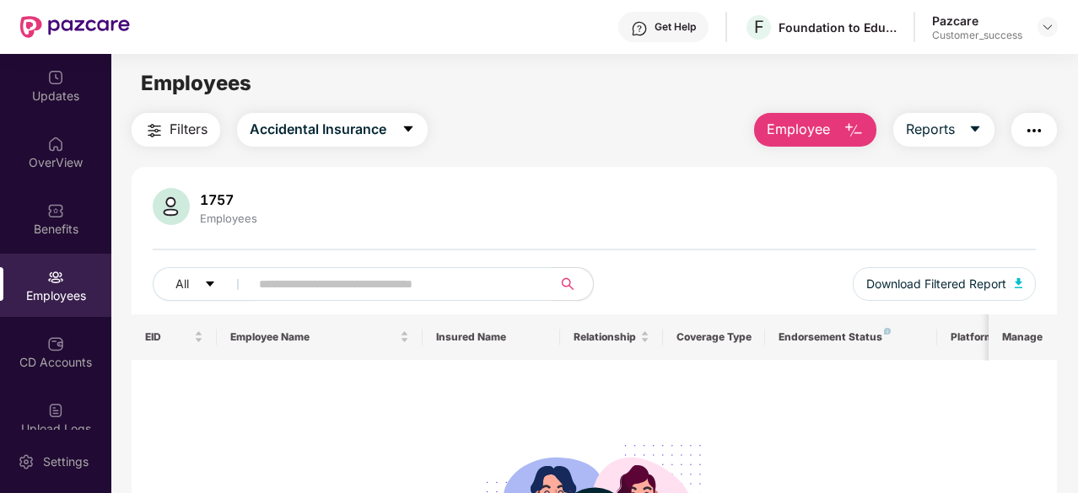
scroll to position [207, 0]
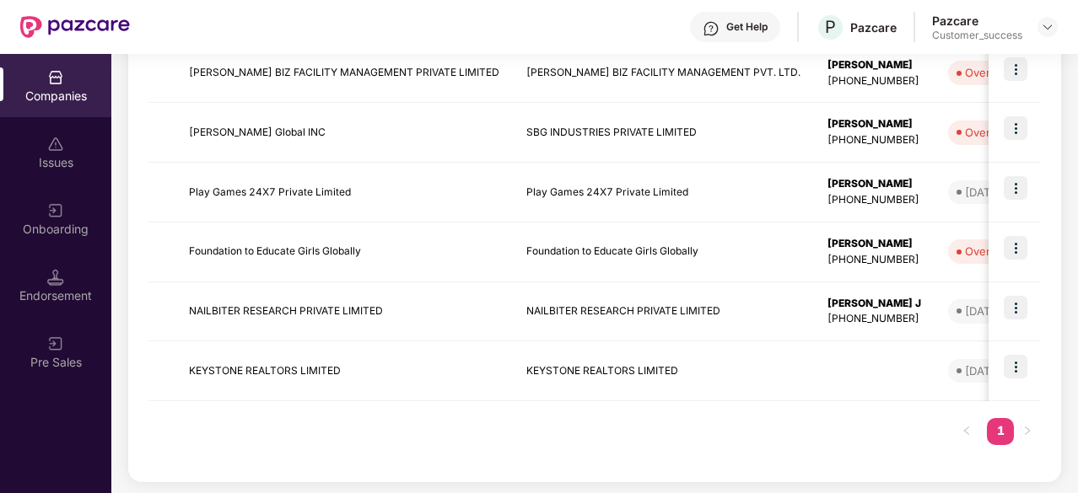
scroll to position [450, 0]
click at [1008, 301] on img at bounding box center [1015, 308] width 24 height 24
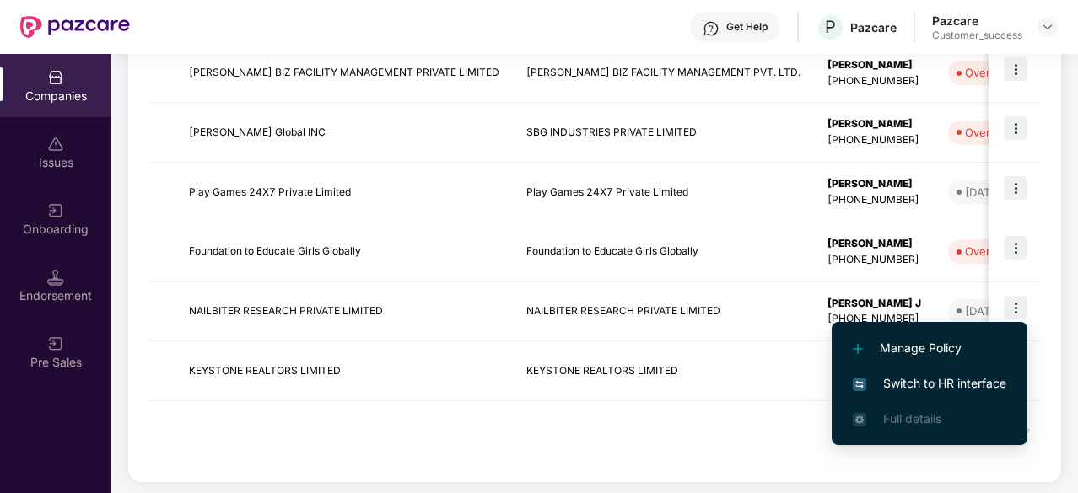
click at [943, 387] on span "Switch to HR interface" at bounding box center [928, 383] width 153 height 19
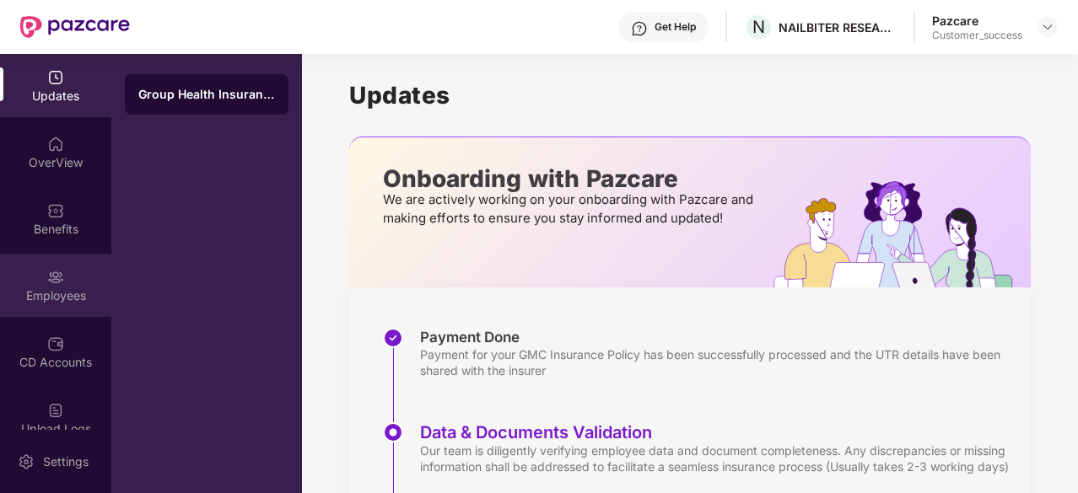
click at [34, 311] on div "Employees" at bounding box center [55, 285] width 111 height 63
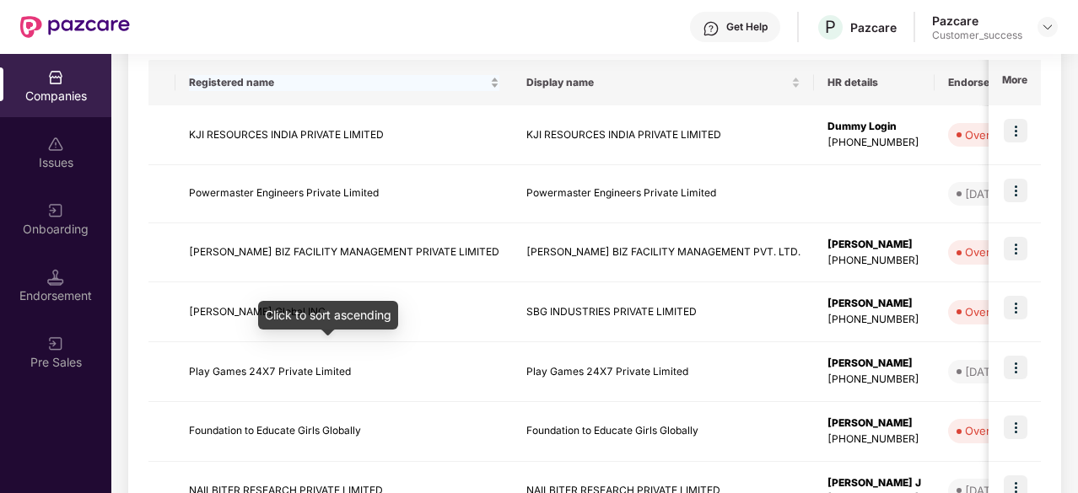
scroll to position [272, 0]
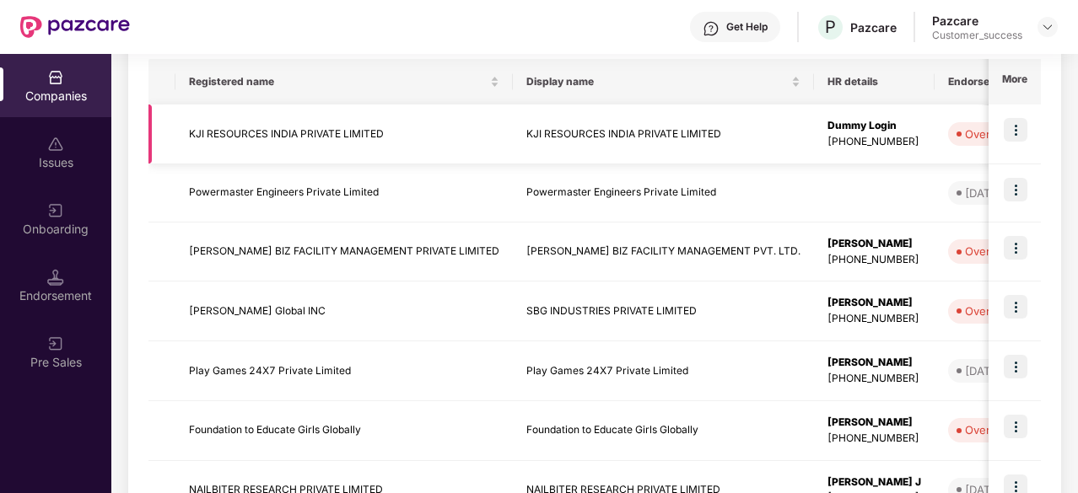
click at [1026, 129] on img at bounding box center [1015, 130] width 24 height 24
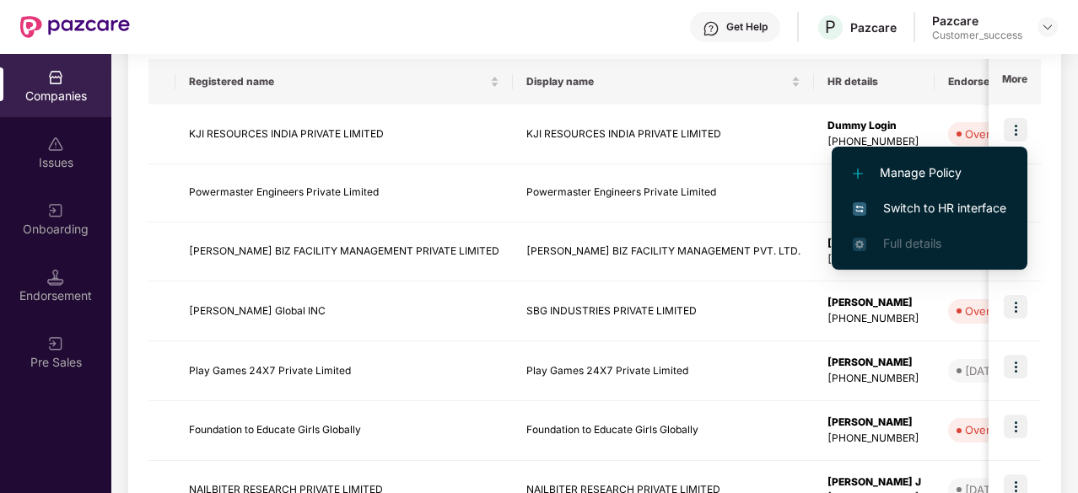
click at [908, 202] on span "Switch to HR interface" at bounding box center [928, 208] width 153 height 19
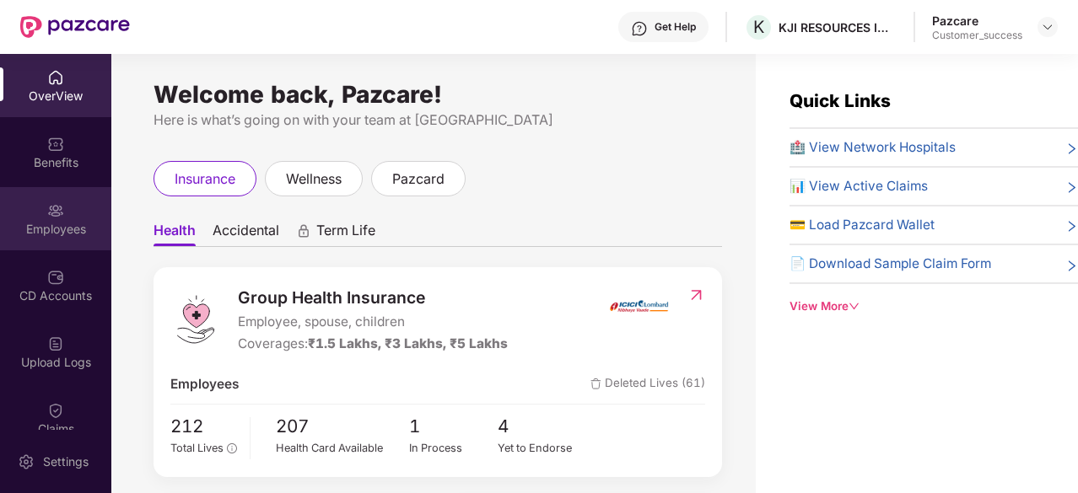
click at [59, 222] on div "Employees" at bounding box center [55, 229] width 111 height 17
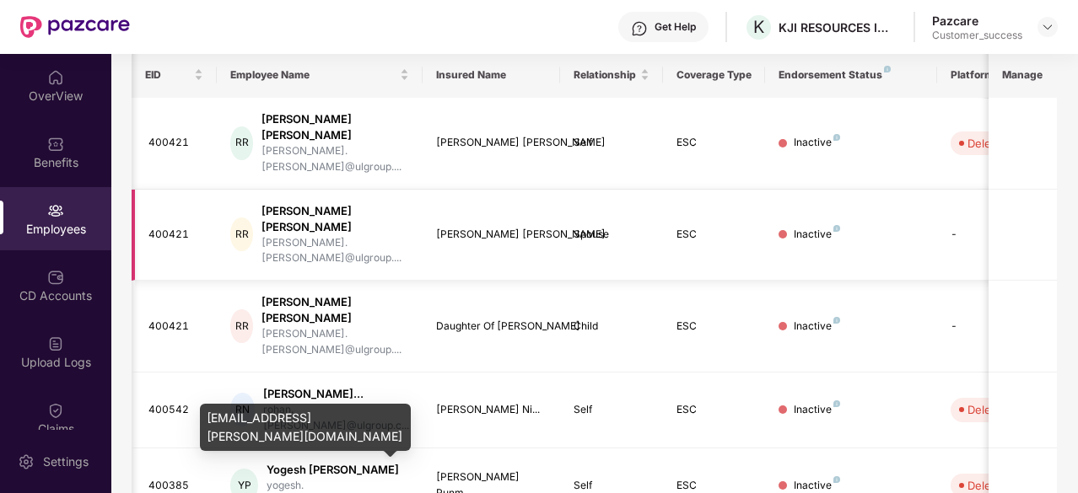
scroll to position [0, 169]
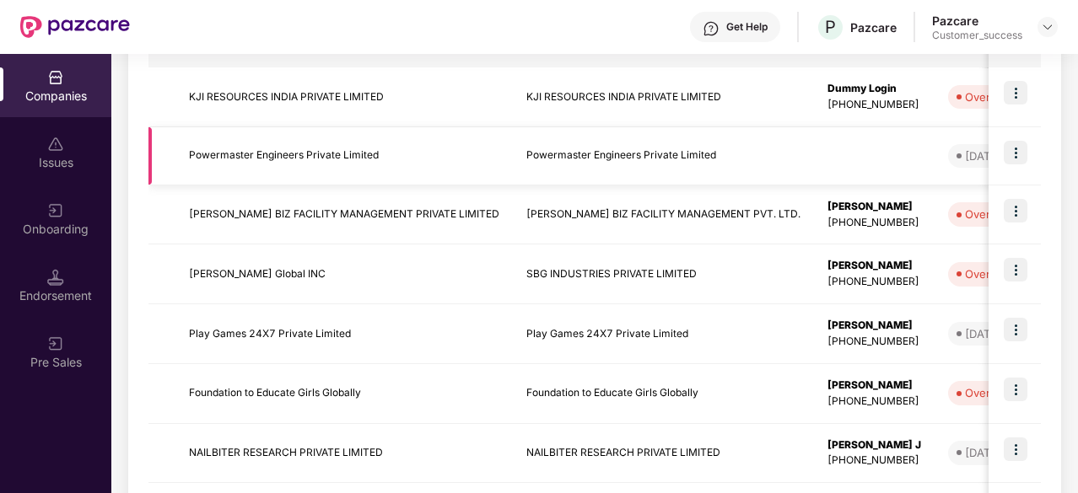
scroll to position [288, 0]
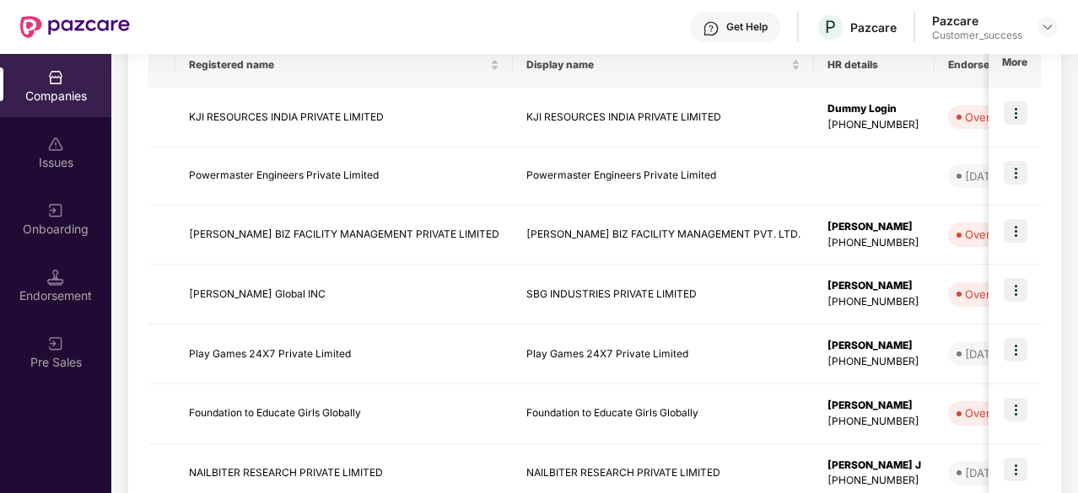
click at [681, 47] on div "Get Help P Pazcare Pazcare Customer_success" at bounding box center [594, 27] width 928 height 54
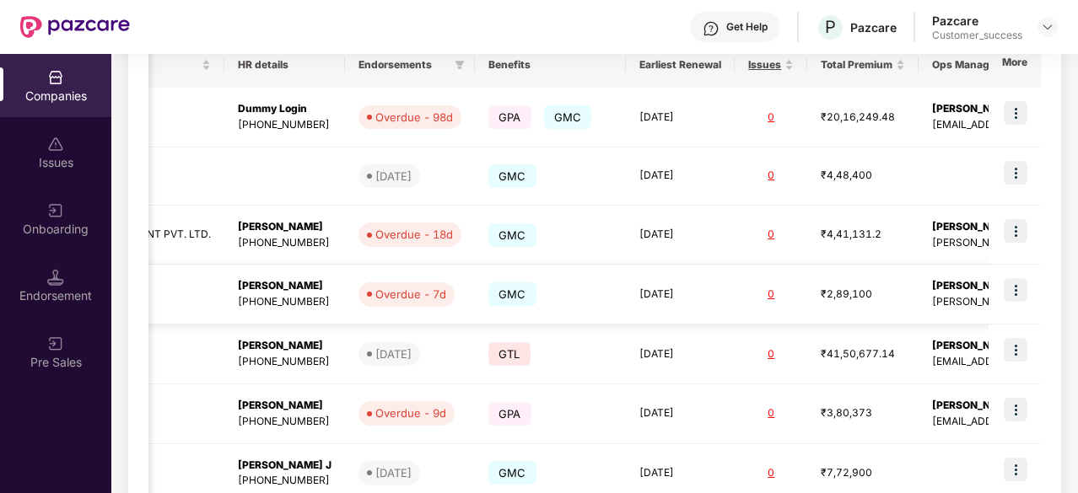
scroll to position [0, 614]
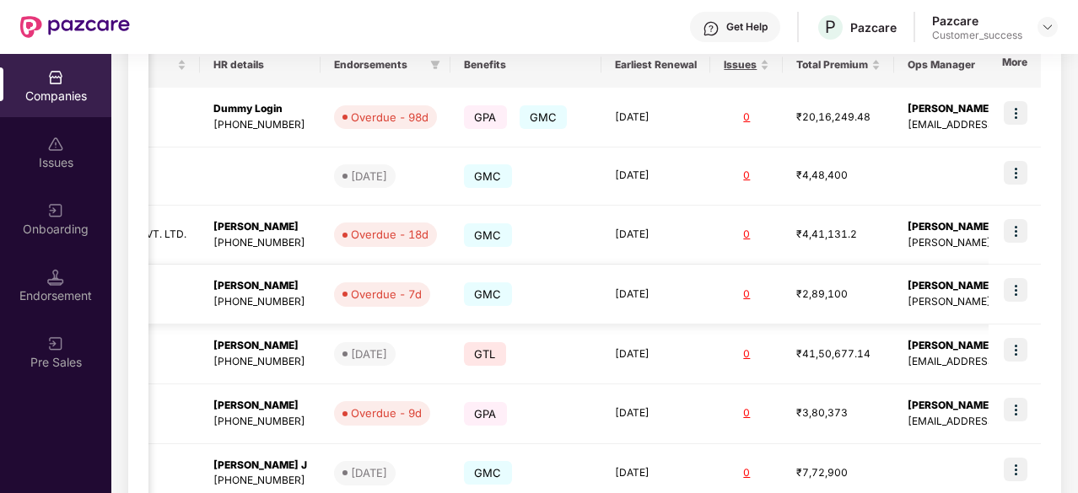
click at [1020, 293] on img at bounding box center [1015, 290] width 24 height 24
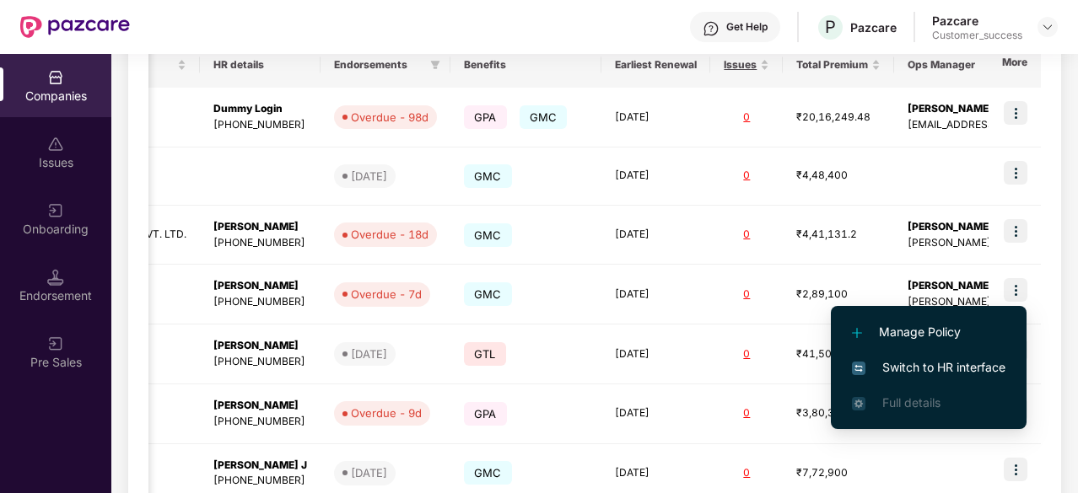
click at [941, 374] on span "Switch to HR interface" at bounding box center [928, 367] width 153 height 19
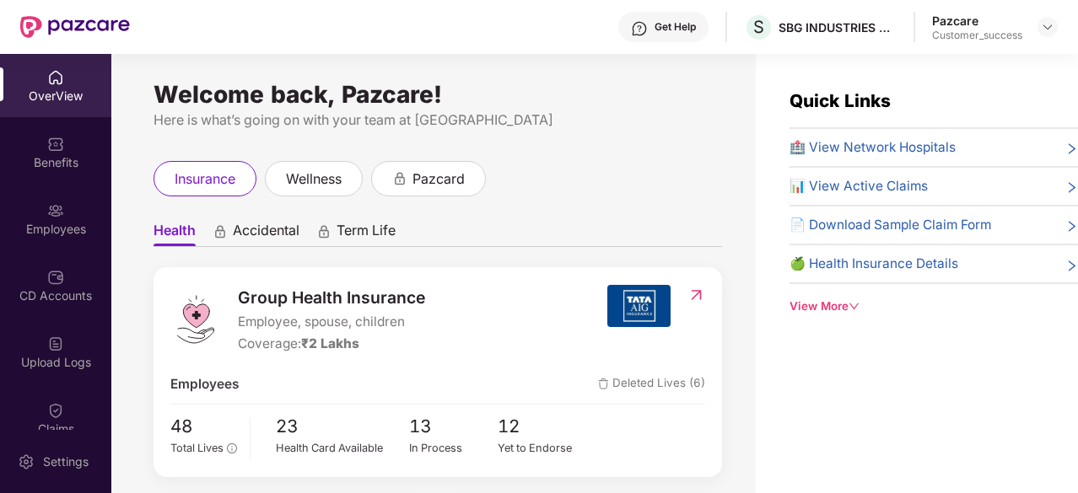
click at [47, 284] on img at bounding box center [55, 277] width 17 height 17
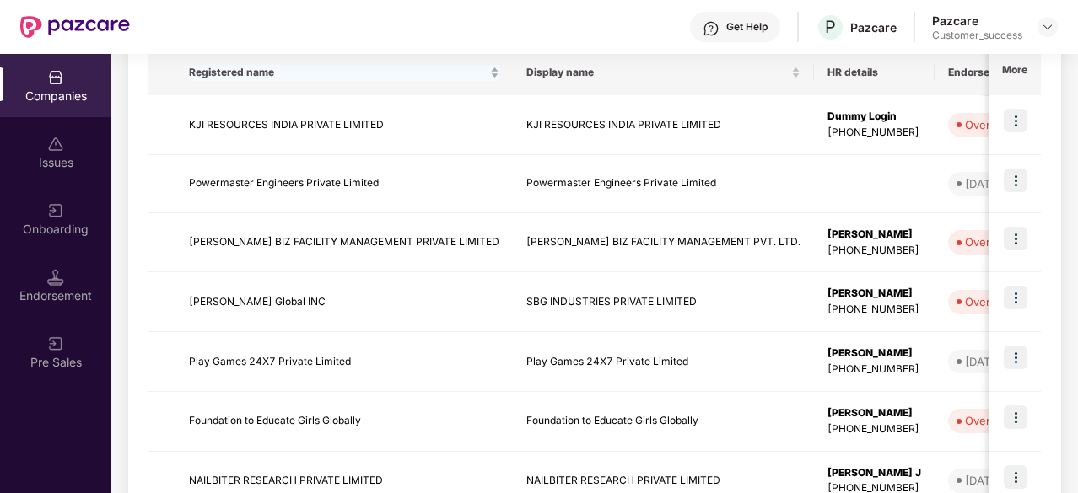
scroll to position [404, 0]
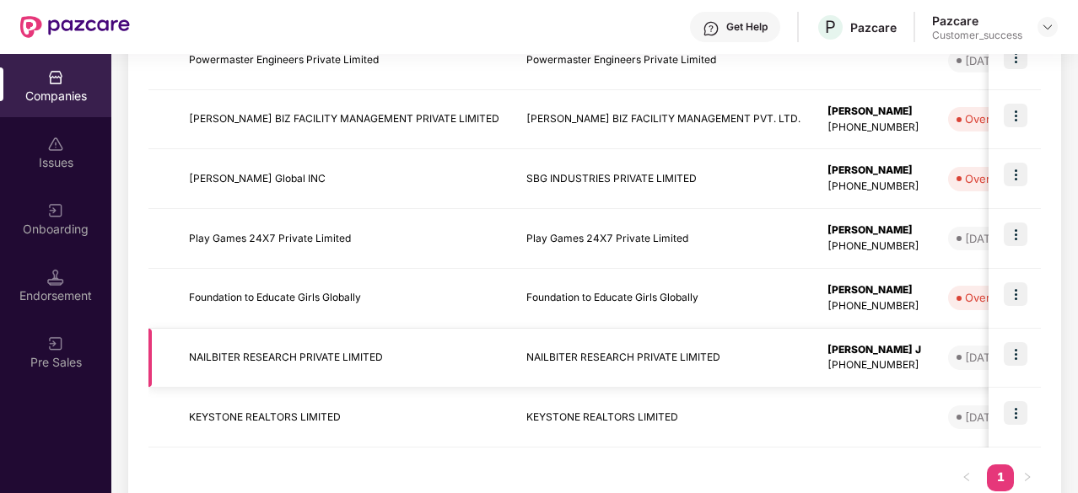
click at [1015, 352] on img at bounding box center [1015, 354] width 24 height 24
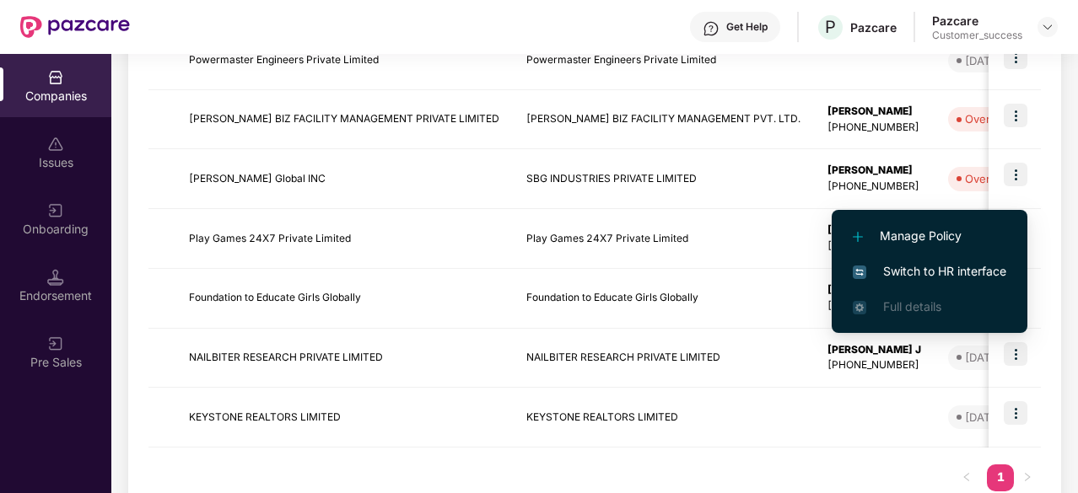
click at [902, 264] on span "Switch to HR interface" at bounding box center [928, 271] width 153 height 19
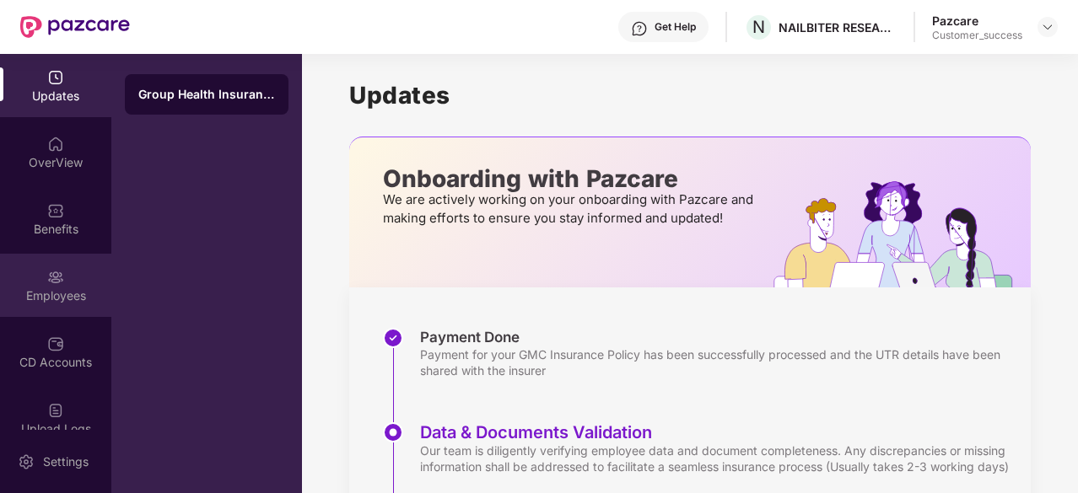
click at [64, 284] on div "Employees" at bounding box center [55, 285] width 111 height 63
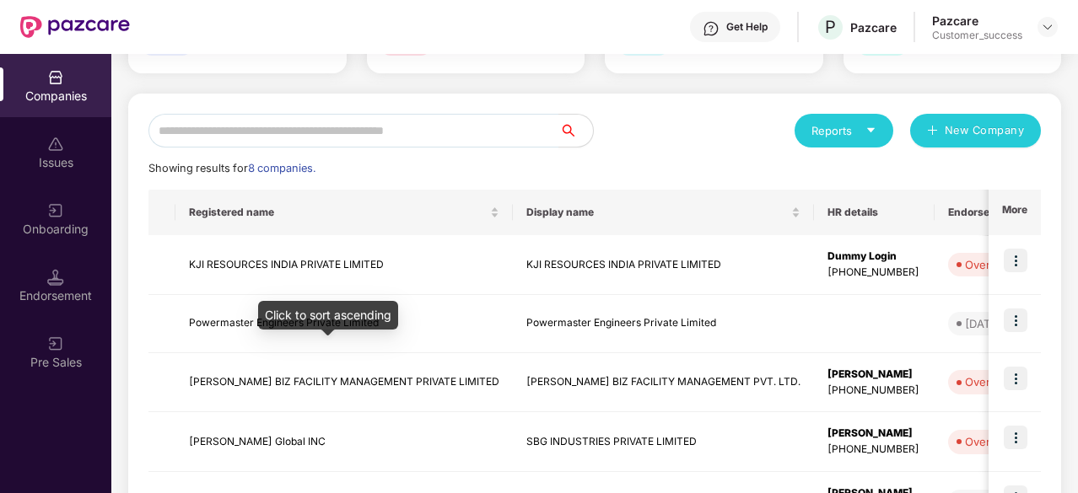
scroll to position [142, 0]
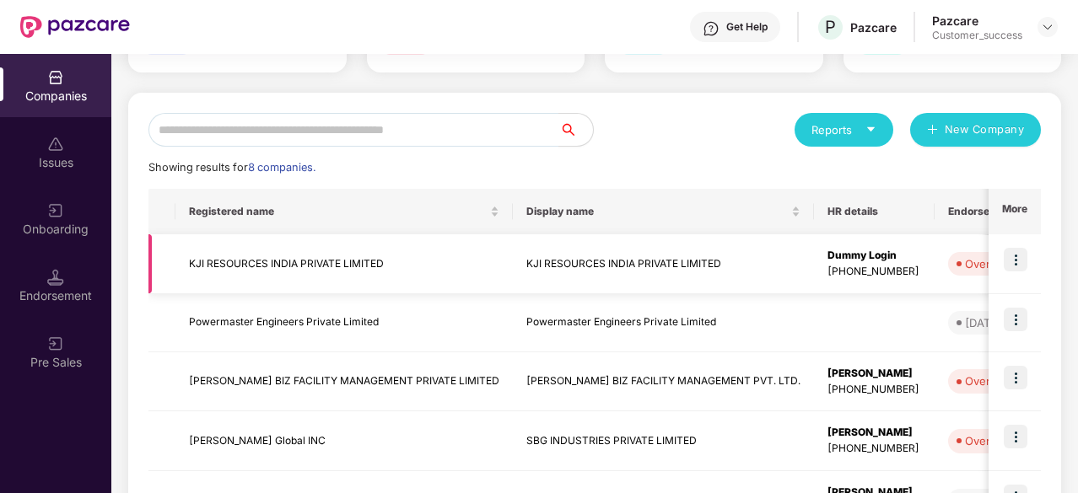
click at [1019, 267] on img at bounding box center [1015, 260] width 24 height 24
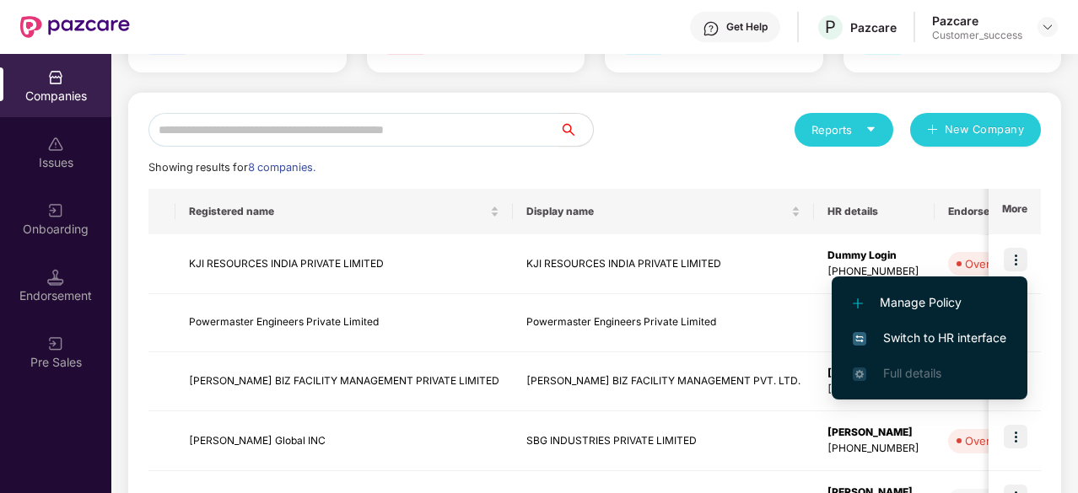
click at [894, 345] on span "Switch to HR interface" at bounding box center [928, 338] width 153 height 19
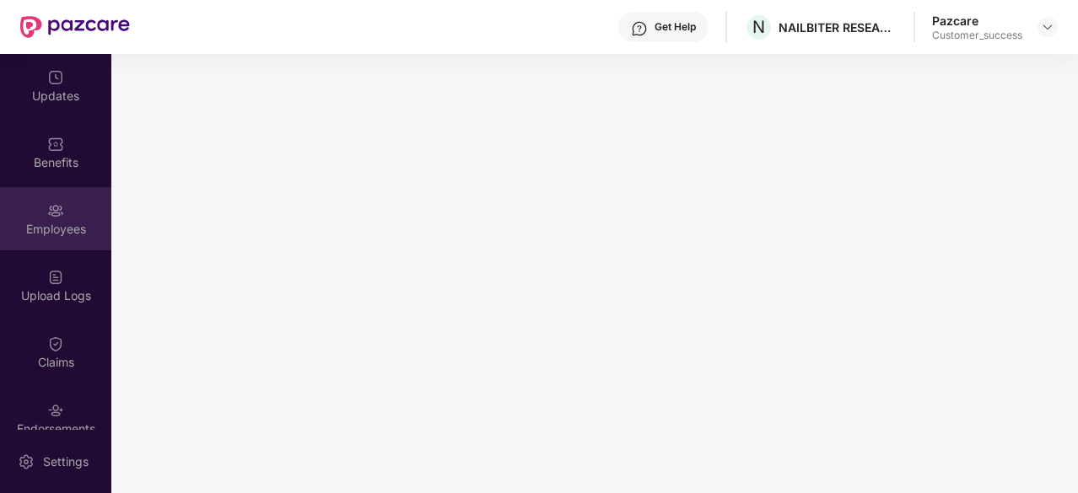
click at [62, 211] on div "Employees" at bounding box center [55, 218] width 111 height 63
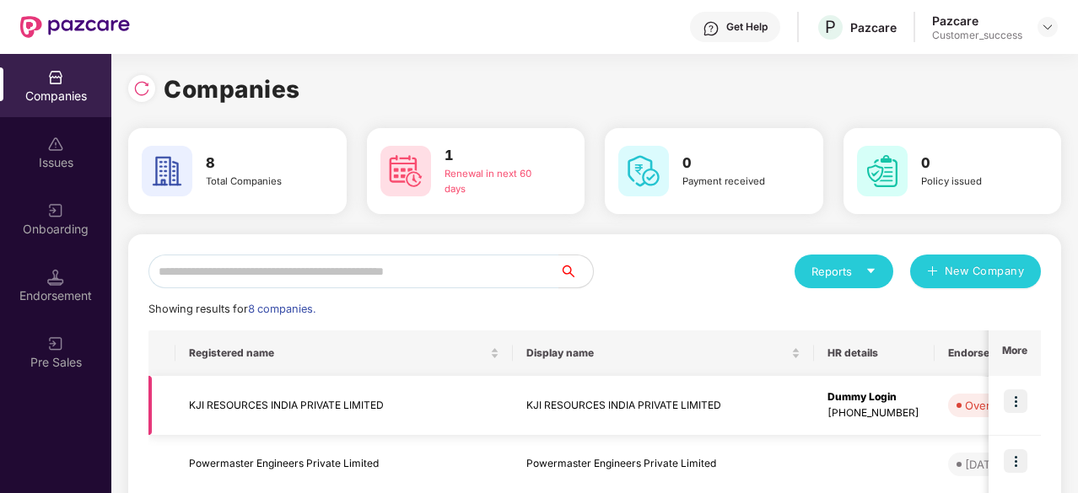
scroll to position [202, 0]
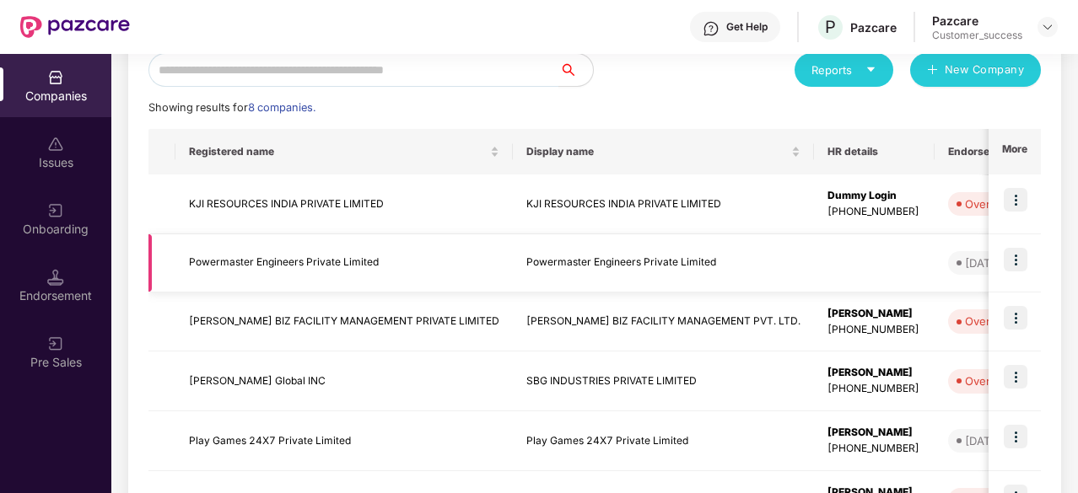
click at [1020, 250] on img at bounding box center [1015, 260] width 24 height 24
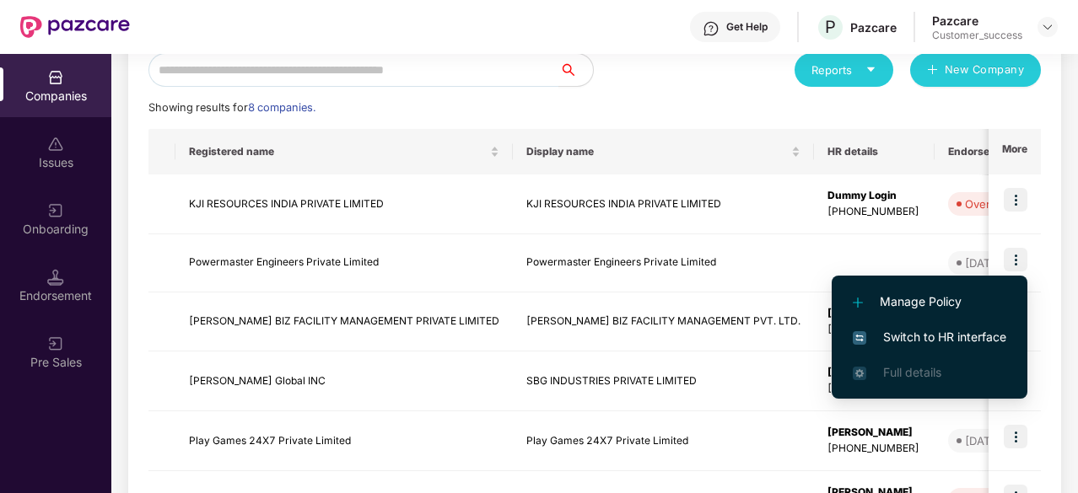
click at [901, 336] on span "Switch to HR interface" at bounding box center [928, 337] width 153 height 19
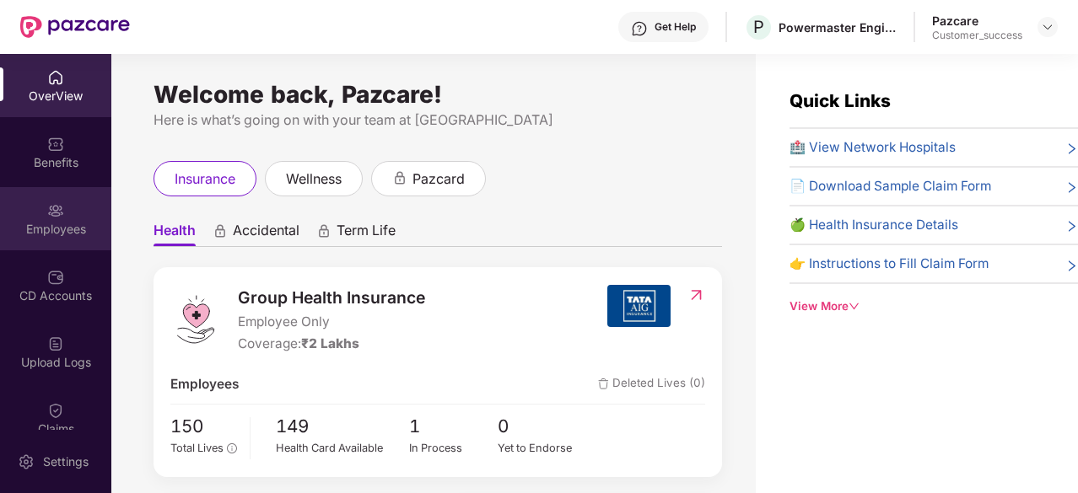
click at [38, 204] on div "Employees" at bounding box center [55, 218] width 111 height 63
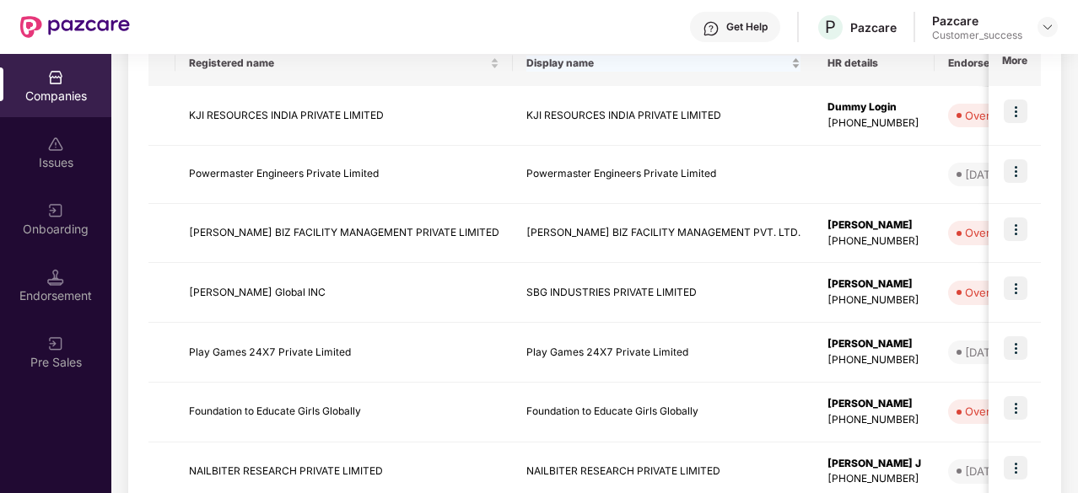
scroll to position [450, 0]
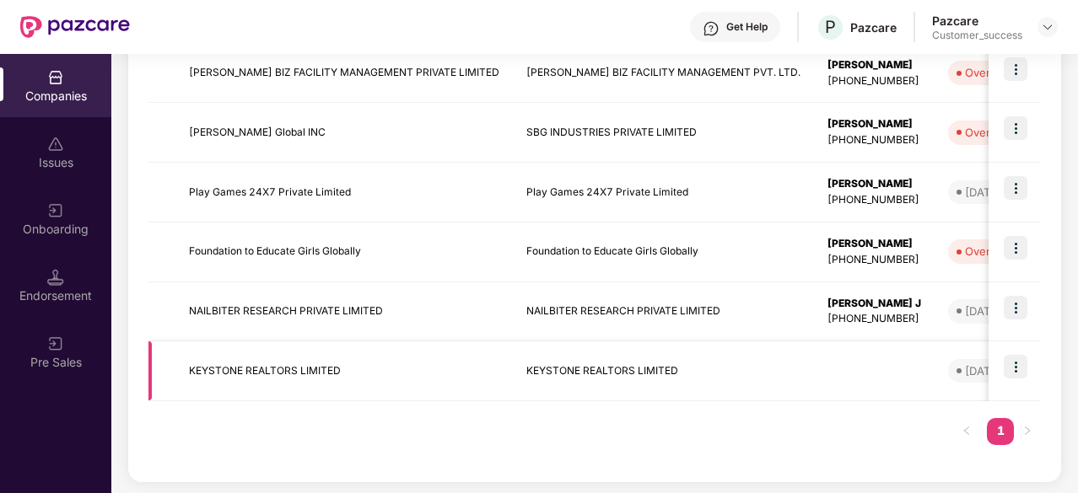
click at [1023, 368] on img at bounding box center [1015, 367] width 24 height 24
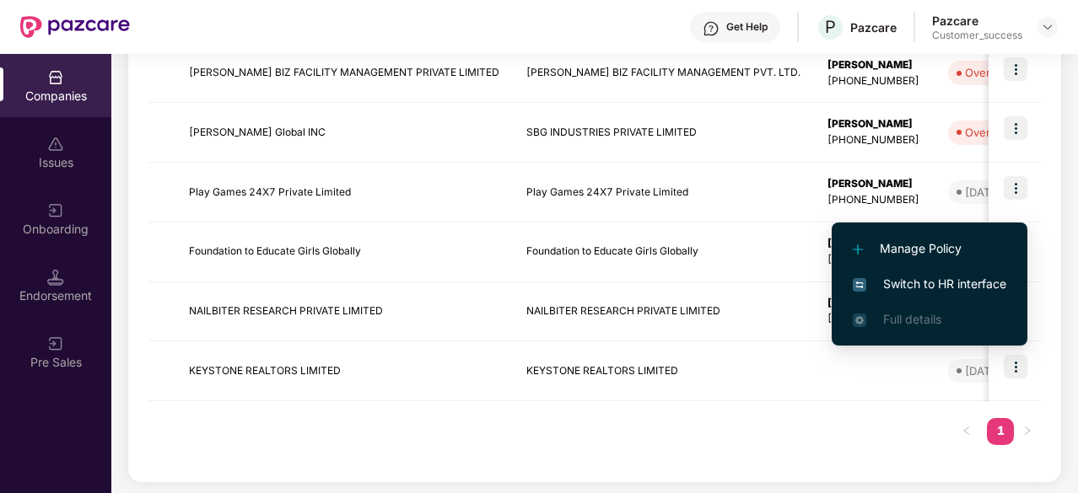
click at [968, 284] on span "Switch to HR interface" at bounding box center [928, 284] width 153 height 19
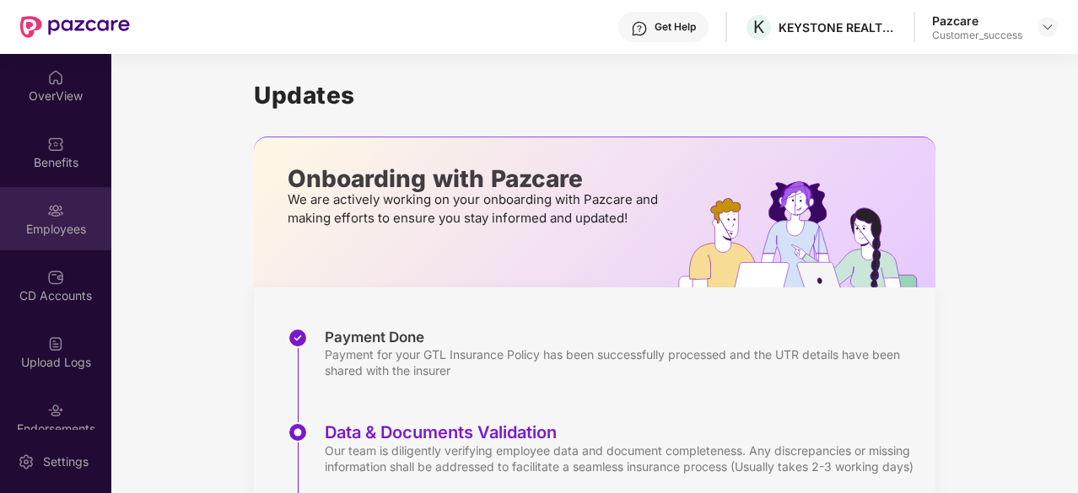
click at [51, 221] on div "Employees" at bounding box center [55, 229] width 111 height 17
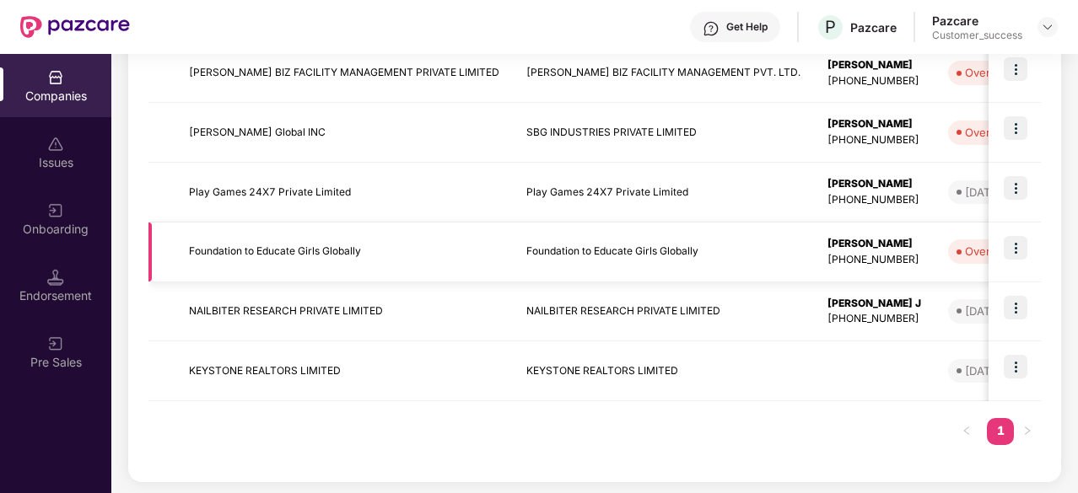
click at [1003, 253] on td at bounding box center [1014, 253] width 52 height 60
click at [1015, 248] on img at bounding box center [1015, 248] width 24 height 24
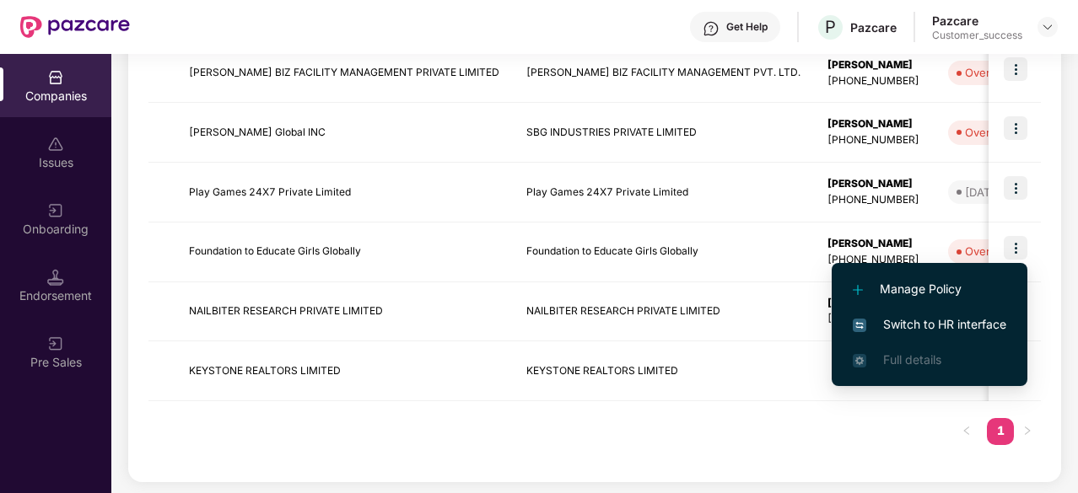
click at [932, 321] on span "Switch to HR interface" at bounding box center [928, 324] width 153 height 19
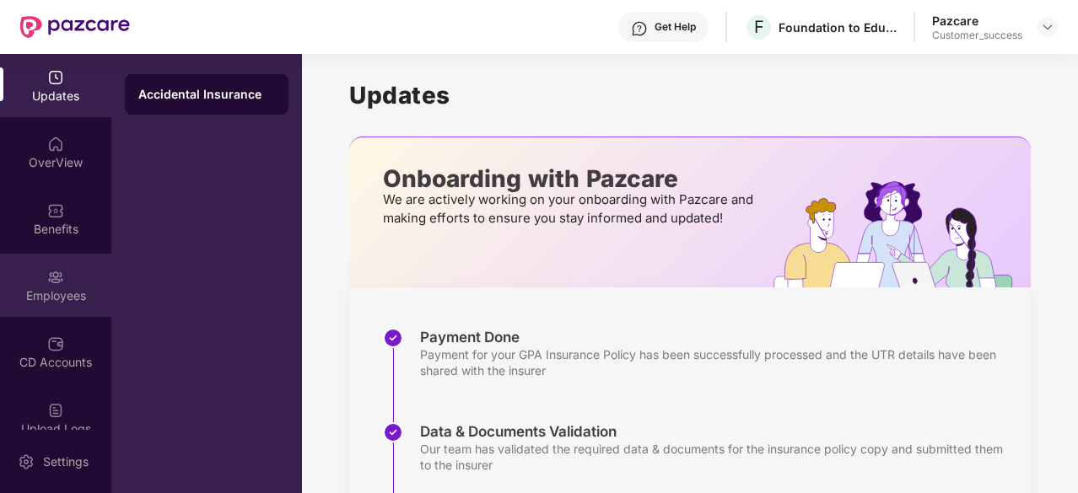
click at [56, 260] on div "Employees" at bounding box center [55, 285] width 111 height 63
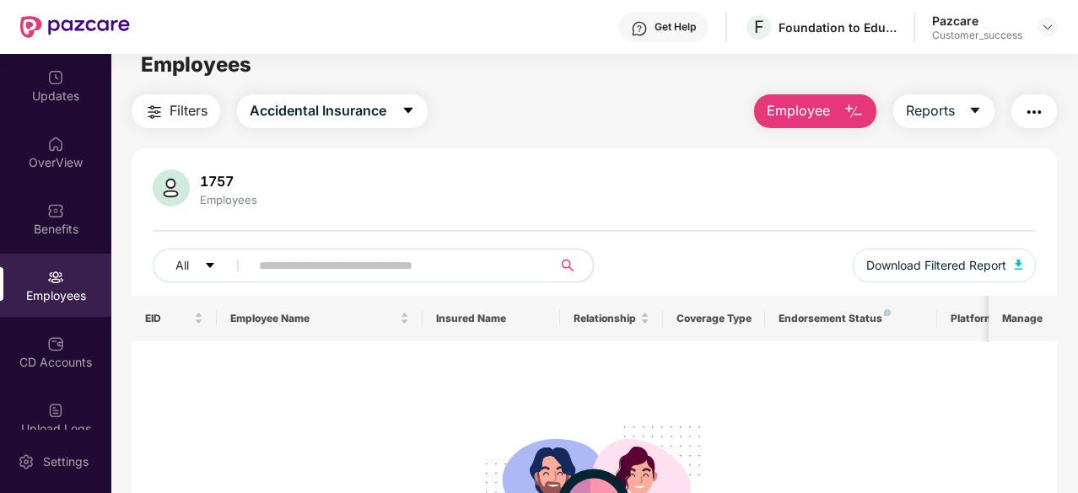
scroll to position [17, 0]
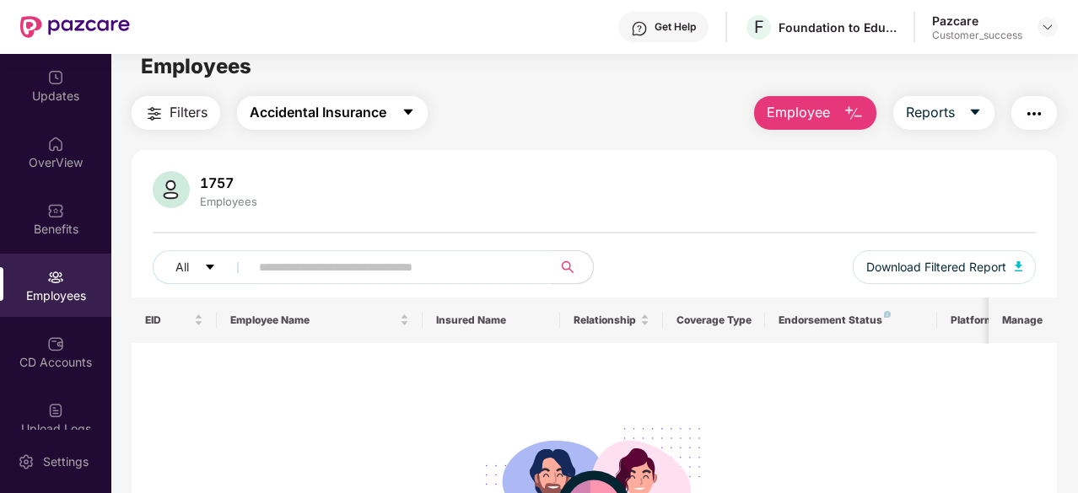
click at [326, 117] on span "Accidental Insurance" at bounding box center [318, 112] width 137 height 21
click at [510, 116] on div "Filters Accidental Insurance Employee Reports" at bounding box center [594, 113] width 925 height 34
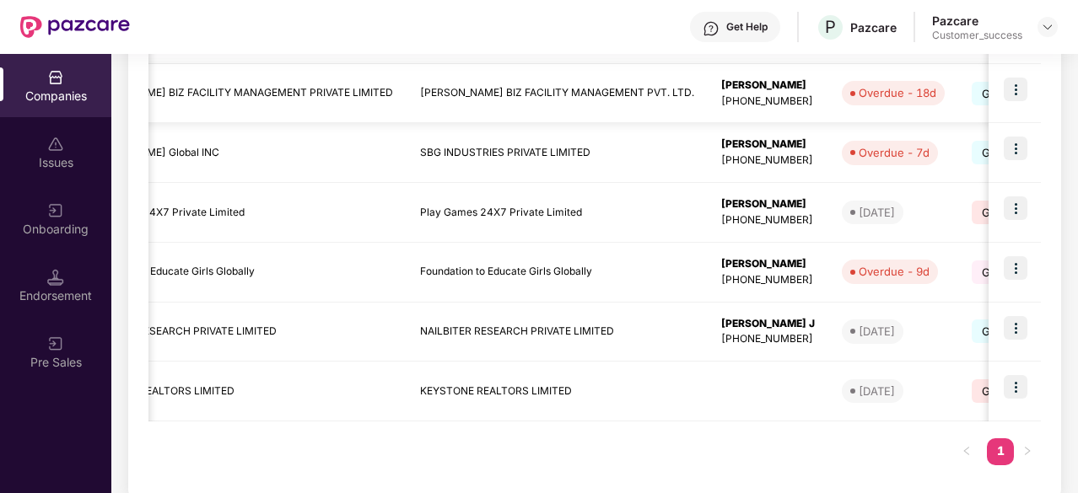
scroll to position [0, 0]
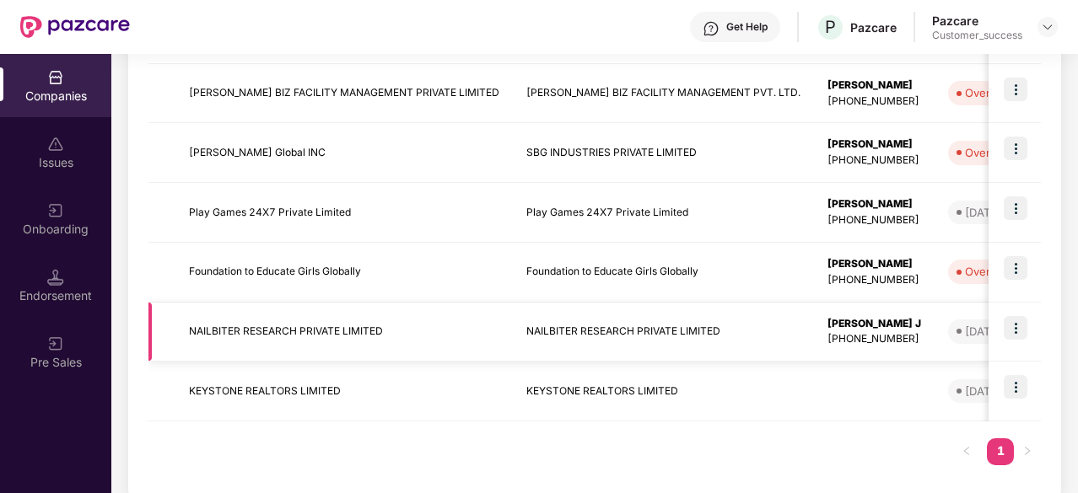
click at [1024, 325] on img at bounding box center [1015, 328] width 24 height 24
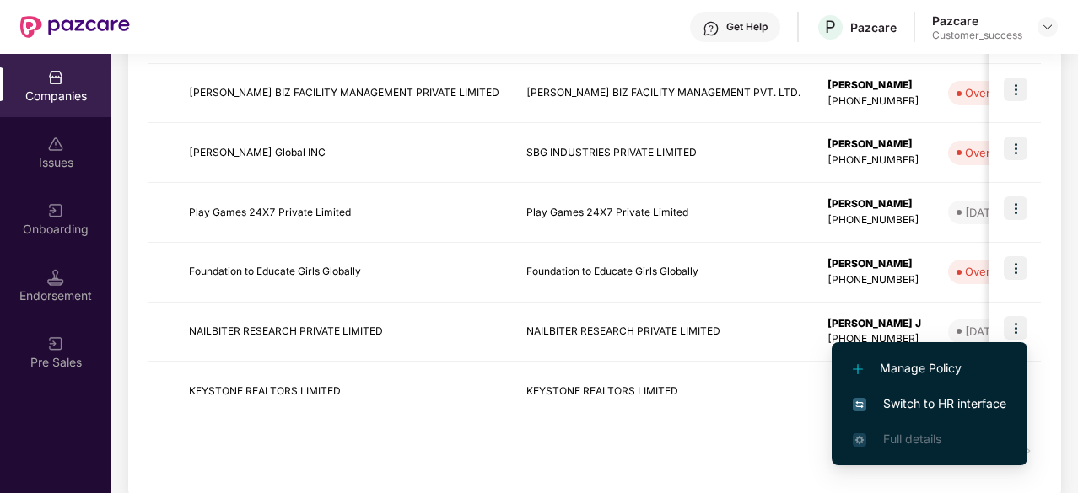
click at [912, 395] on span "Switch to HR interface" at bounding box center [928, 404] width 153 height 19
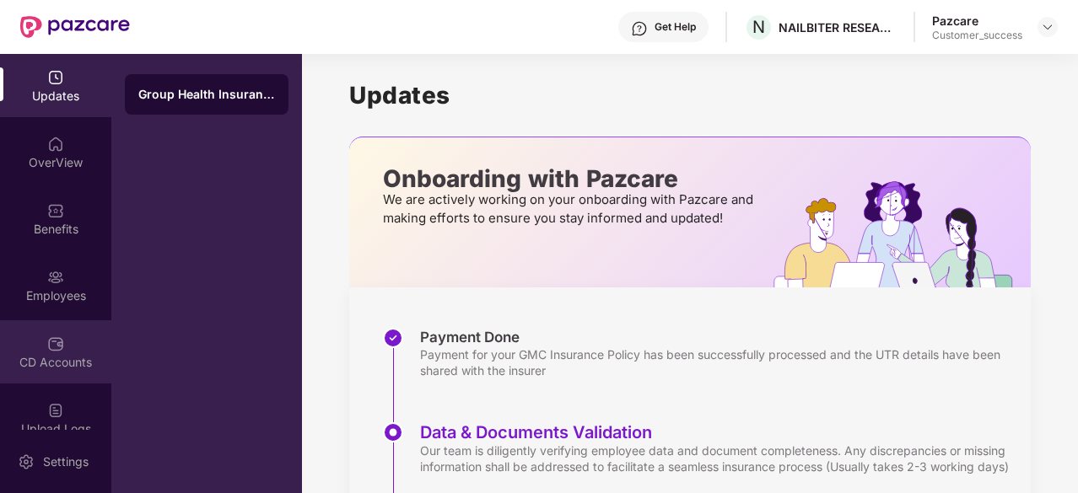
click at [66, 325] on div "CD Accounts" at bounding box center [55, 351] width 111 height 63
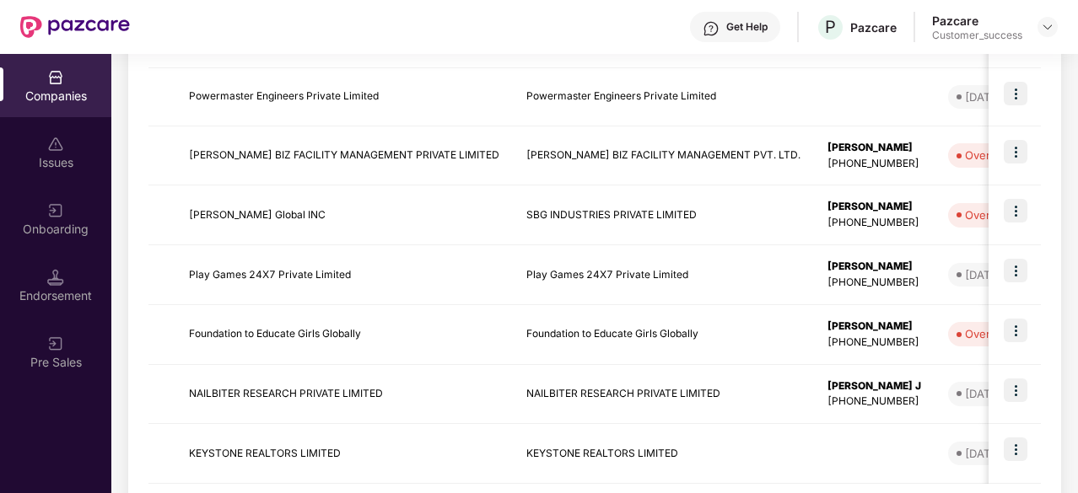
scroll to position [450, 0]
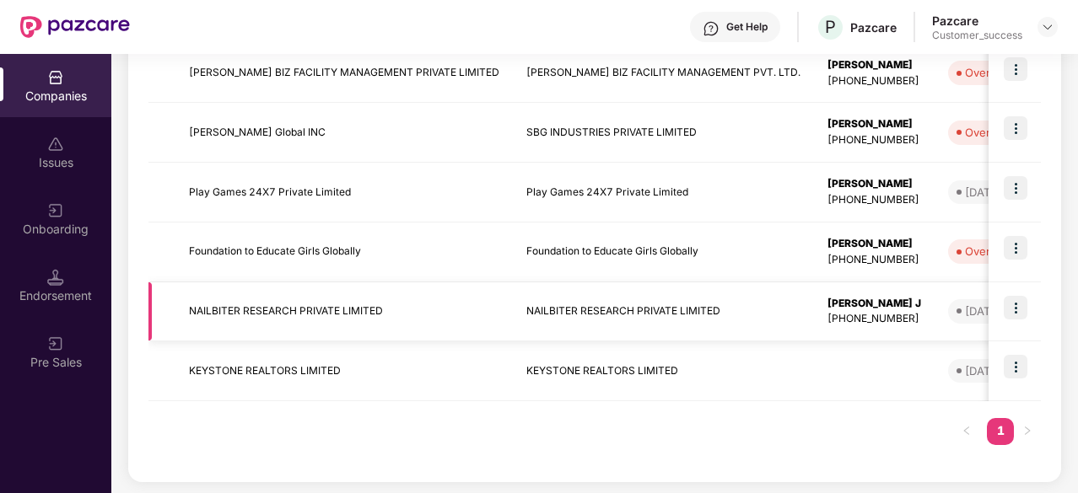
click at [1035, 309] on td at bounding box center [1014, 312] width 52 height 60
click at [1022, 304] on img at bounding box center [1015, 308] width 24 height 24
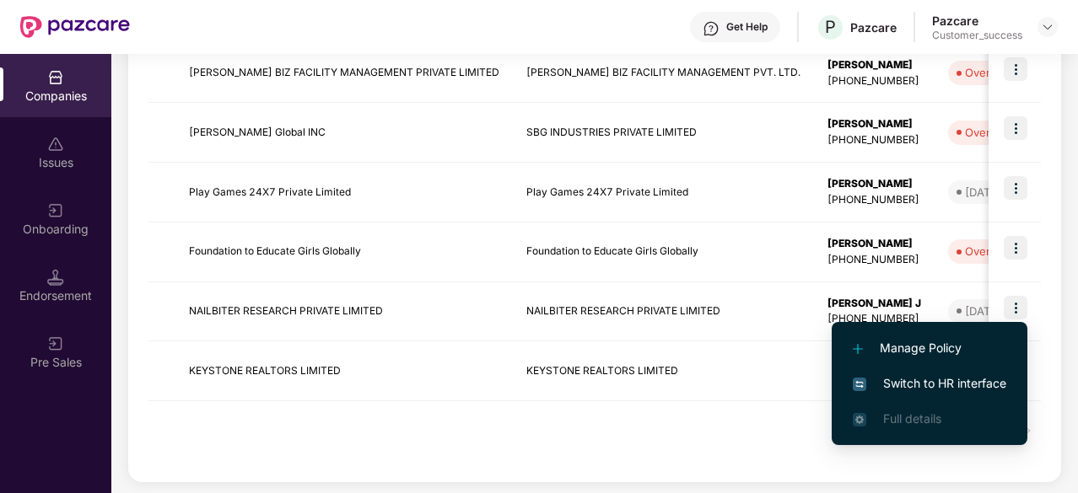
click at [911, 387] on span "Switch to HR interface" at bounding box center [928, 383] width 153 height 19
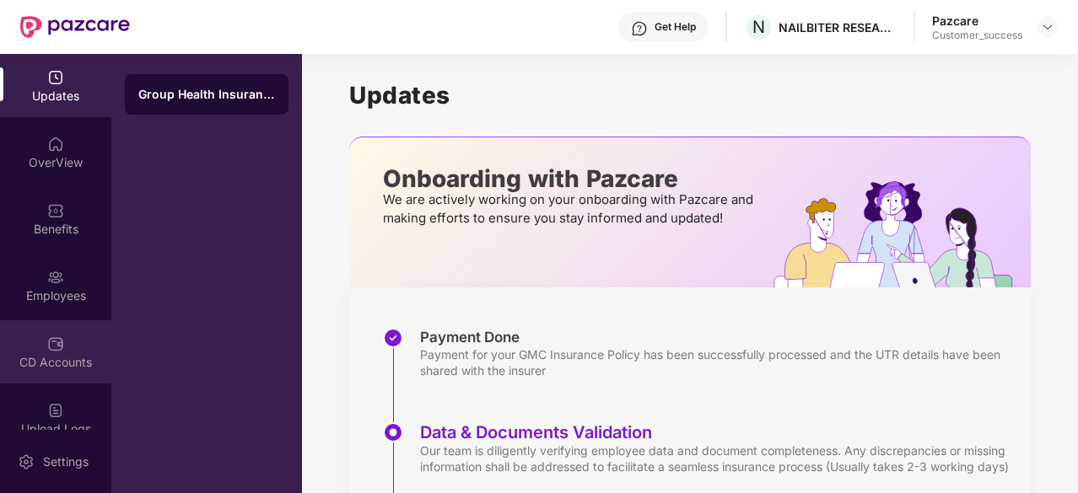
click at [42, 363] on div "CD Accounts" at bounding box center [55, 362] width 111 height 17
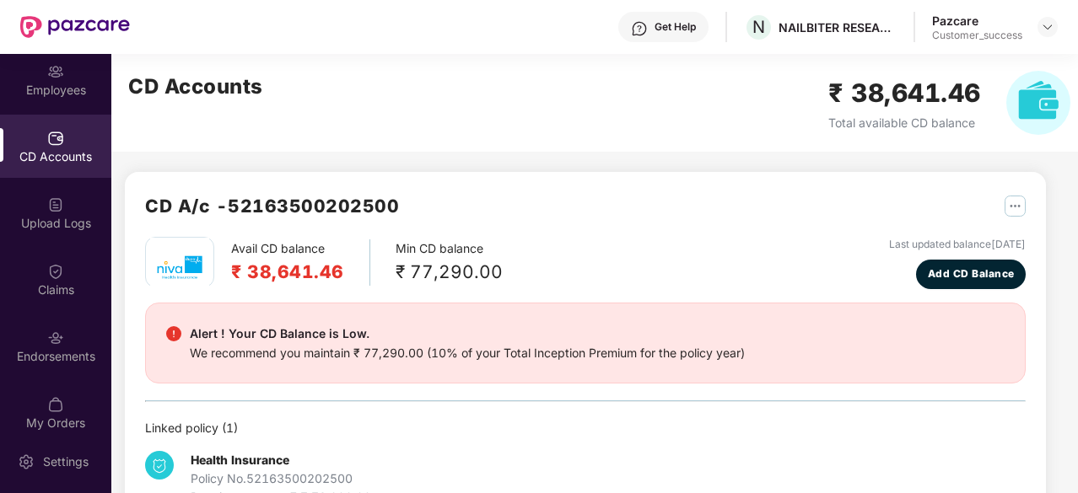
scroll to position [207, 0]
click at [49, 341] on img at bounding box center [55, 337] width 17 height 17
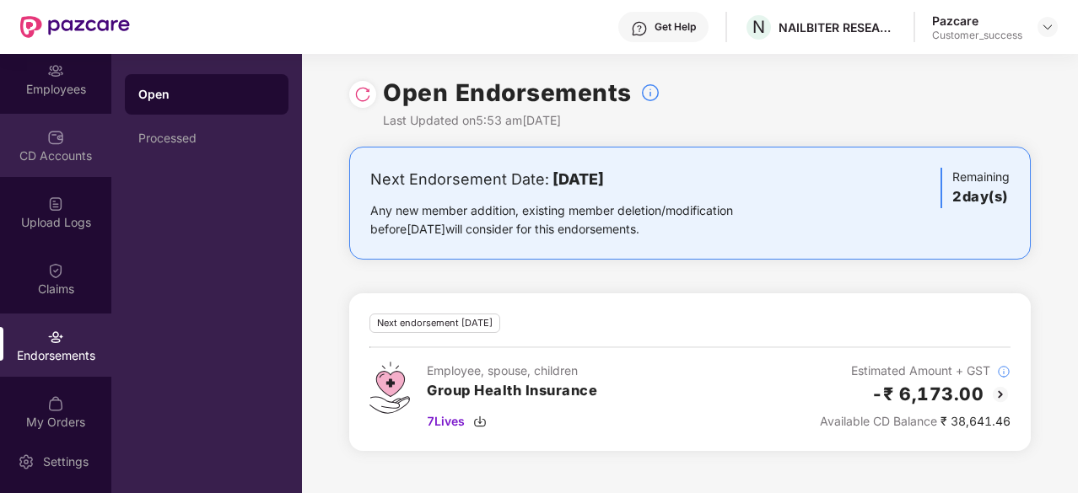
click at [54, 151] on div "CD Accounts" at bounding box center [55, 156] width 111 height 17
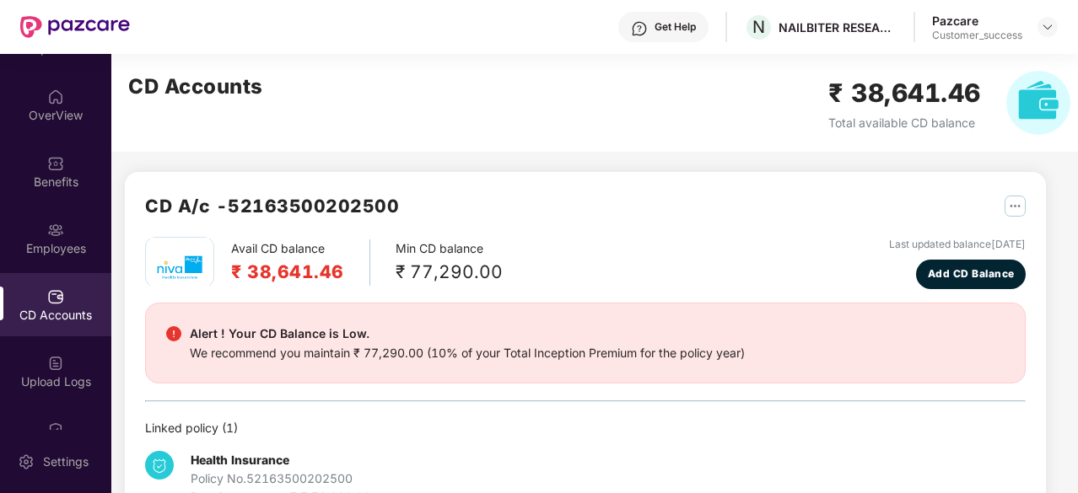
scroll to position [0, 0]
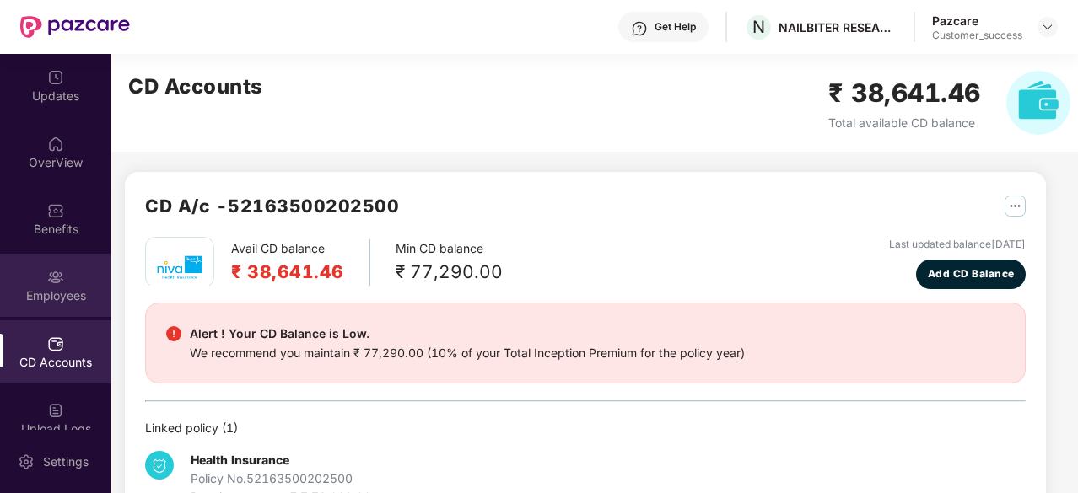
click at [50, 296] on div "Employees" at bounding box center [55, 296] width 111 height 17
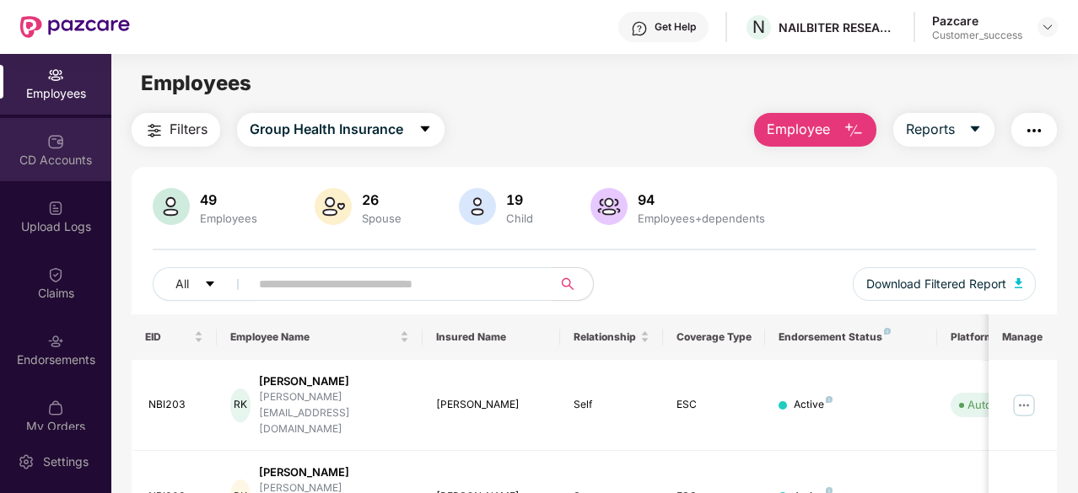
scroll to position [203, 0]
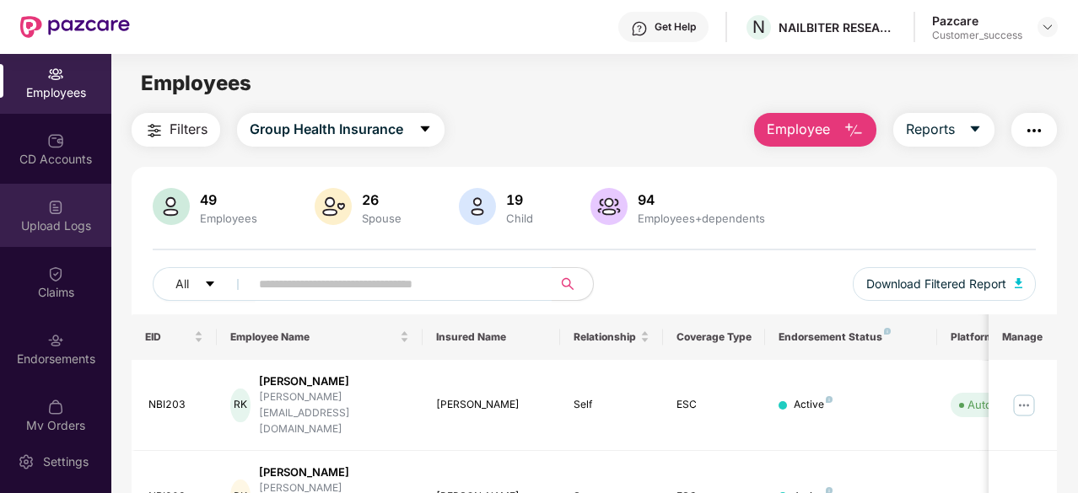
click at [51, 216] on div "Upload Logs" at bounding box center [55, 215] width 111 height 63
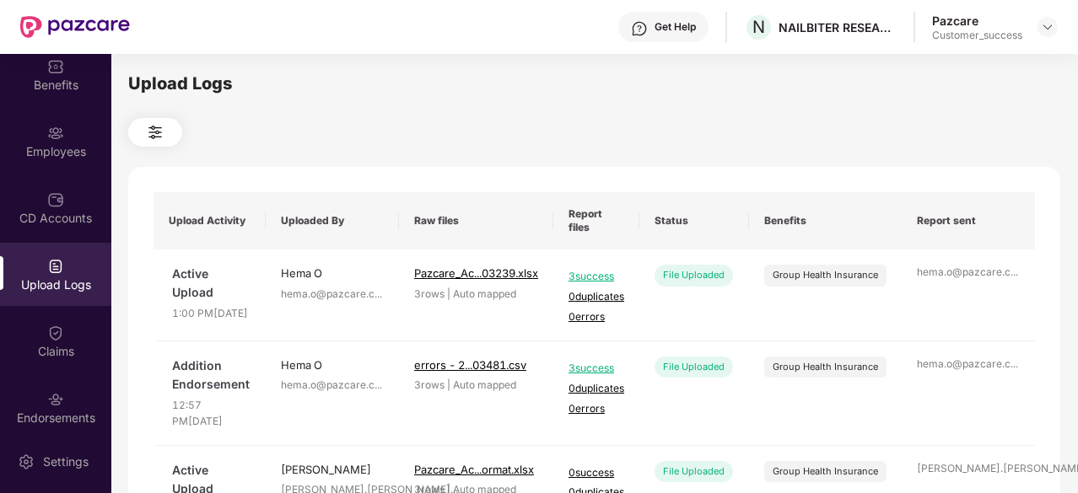
scroll to position [143, 0]
click at [54, 161] on div "Employees" at bounding box center [55, 141] width 111 height 63
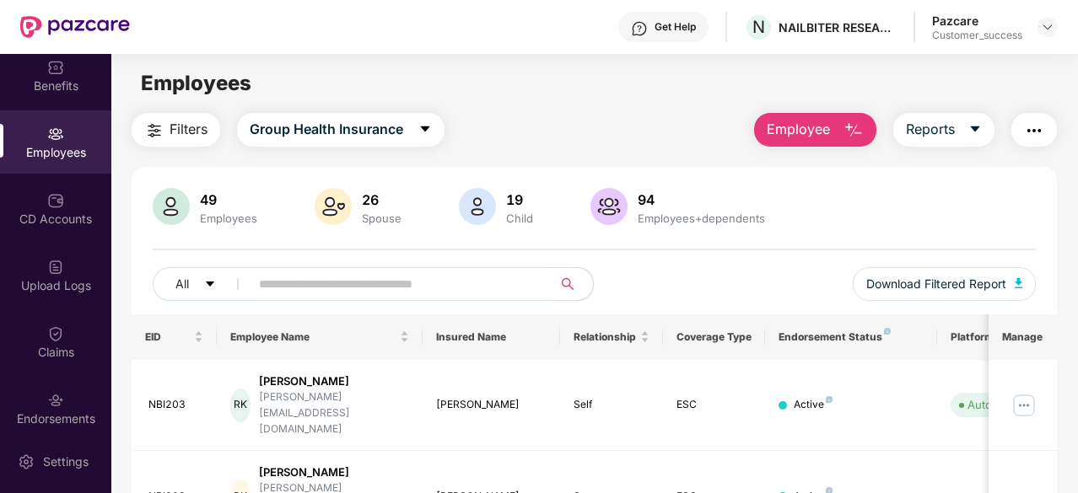
click at [832, 134] on button "Employee" at bounding box center [815, 130] width 122 height 34
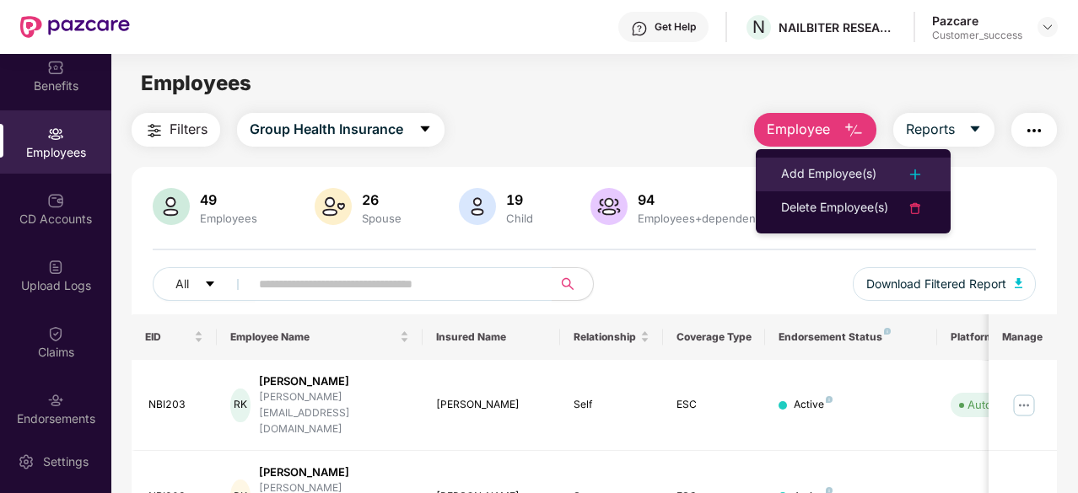
click at [856, 182] on div "Add Employee(s)" at bounding box center [828, 174] width 95 height 20
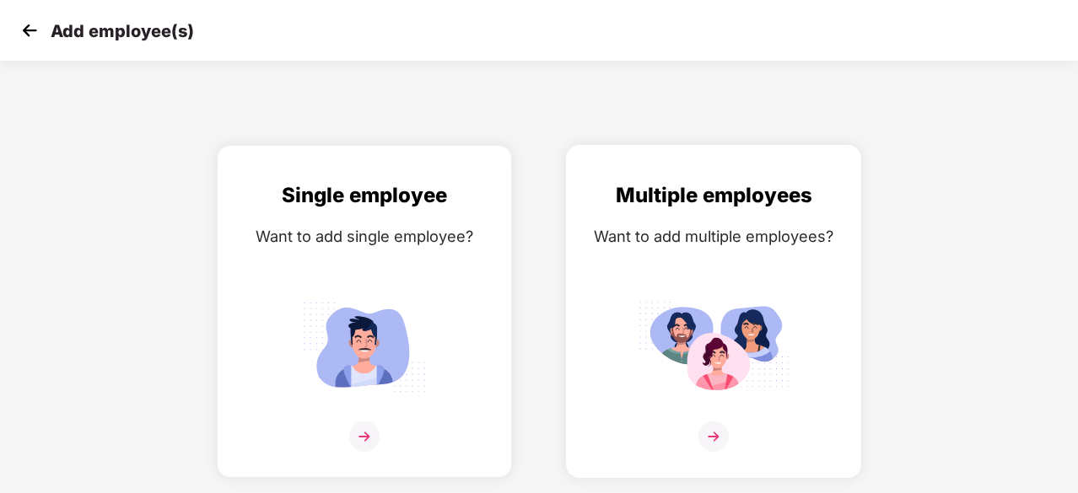
click at [746, 333] on img at bounding box center [713, 346] width 152 height 105
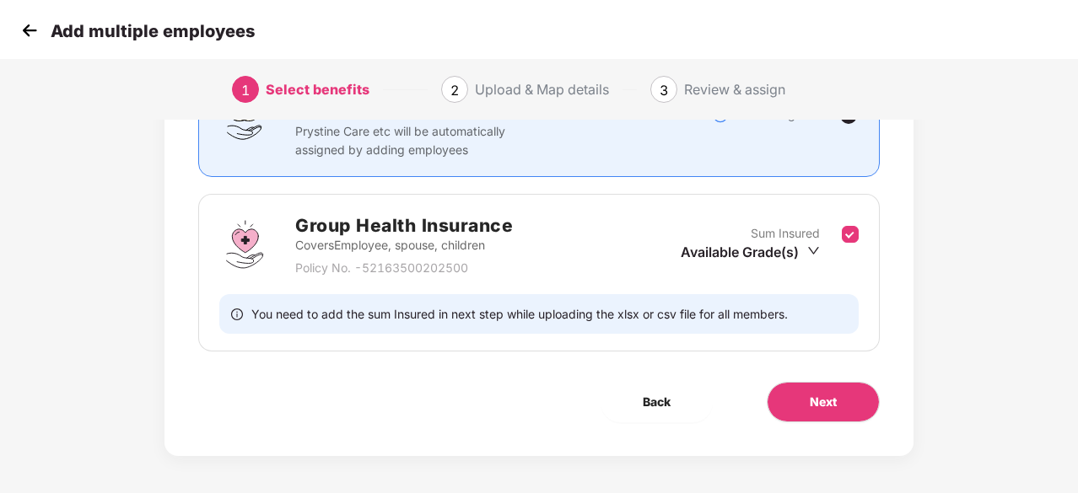
scroll to position [182, 0]
click at [15, 26] on div "Add multiple employees" at bounding box center [539, 30] width 1078 height 61
click at [22, 30] on img at bounding box center [29, 30] width 25 height 25
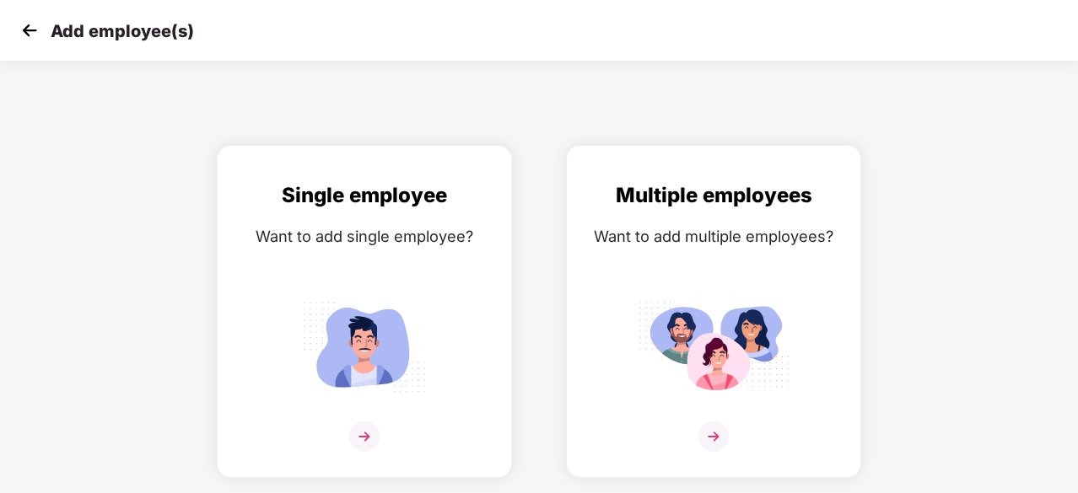
click at [22, 30] on img at bounding box center [29, 30] width 25 height 25
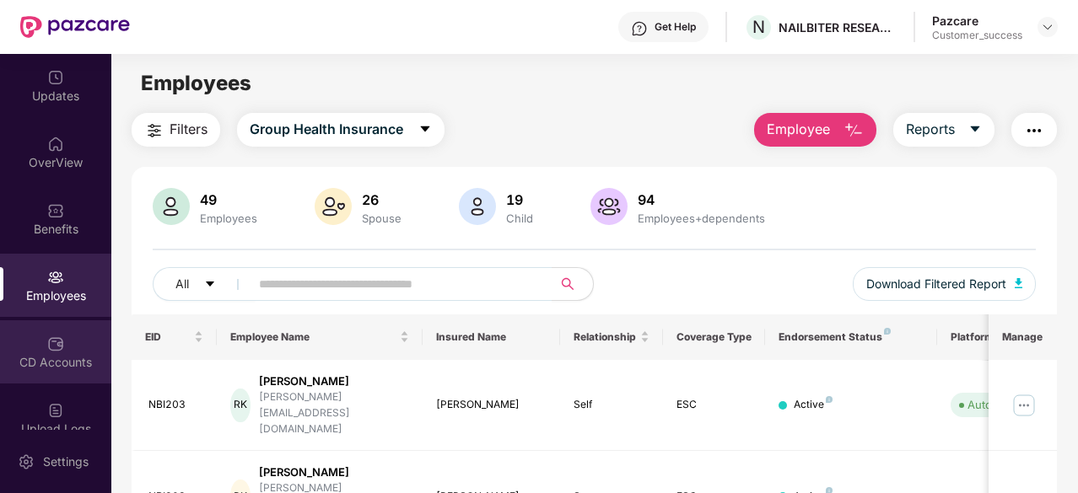
click at [87, 349] on div "CD Accounts" at bounding box center [55, 351] width 111 height 63
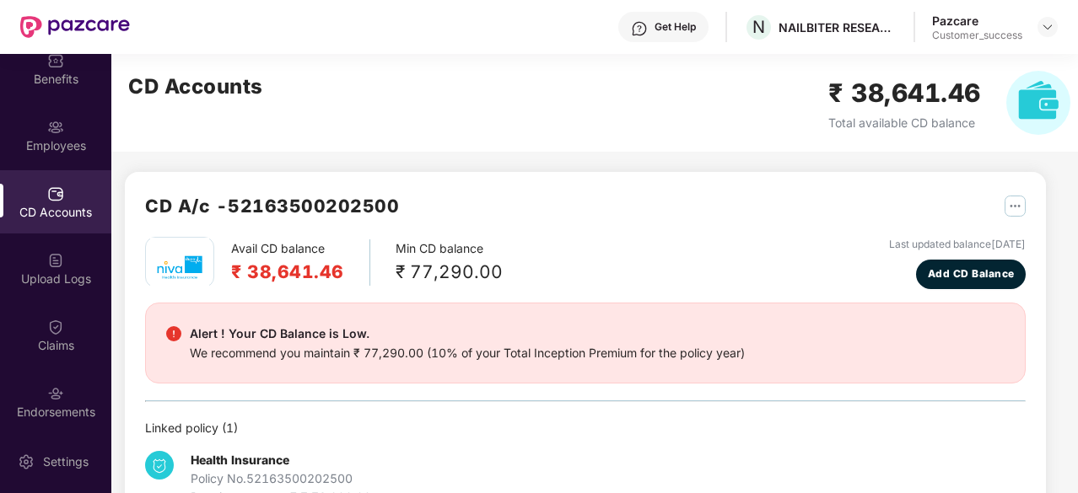
scroll to position [196, 0]
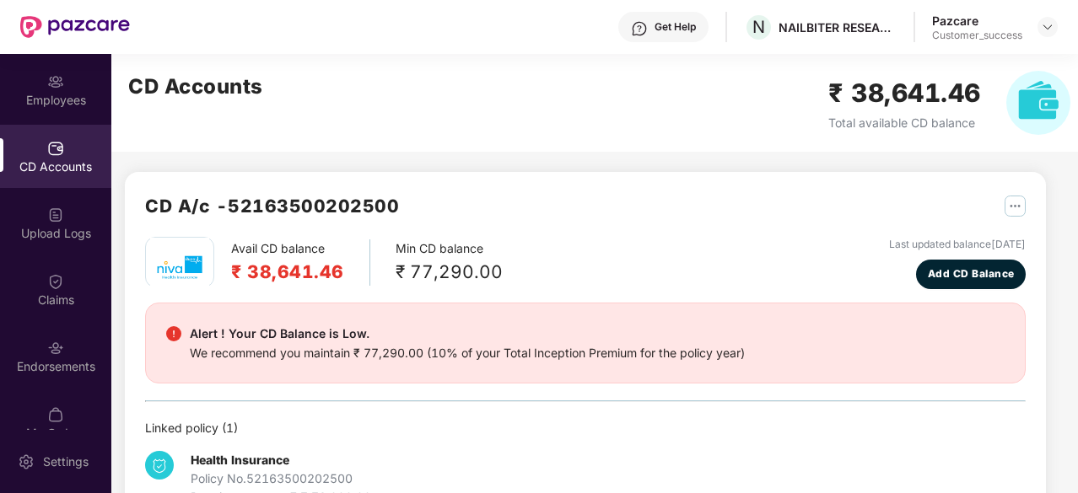
click at [87, 349] on div "Endorsements" at bounding box center [55, 356] width 111 height 63
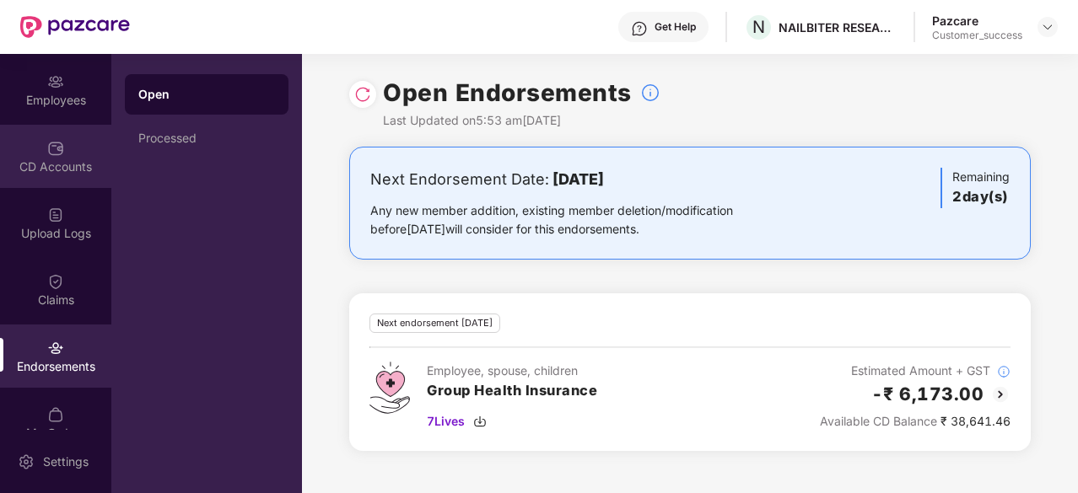
click at [33, 176] on div "CD Accounts" at bounding box center [55, 156] width 111 height 63
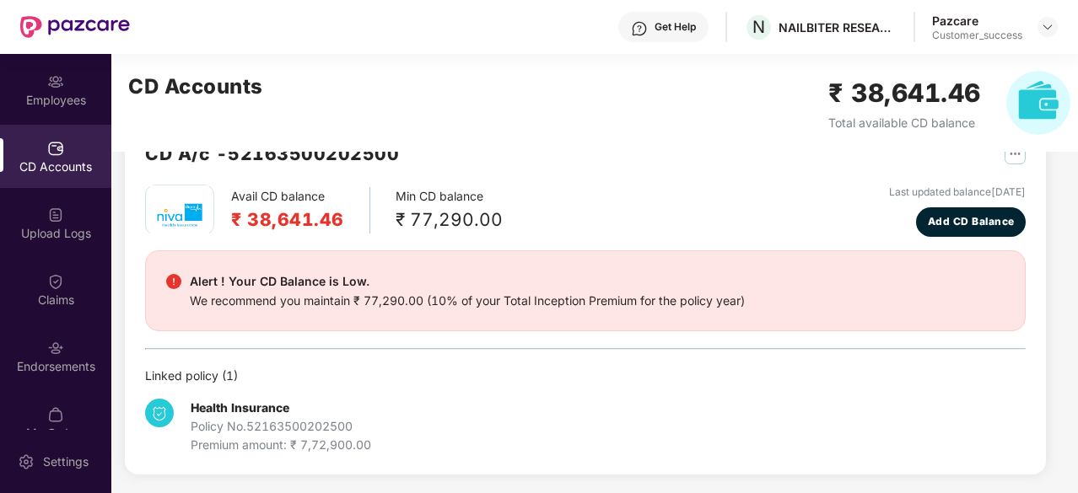
scroll to position [0, 0]
